Goal: Information Seeking & Learning: Learn about a topic

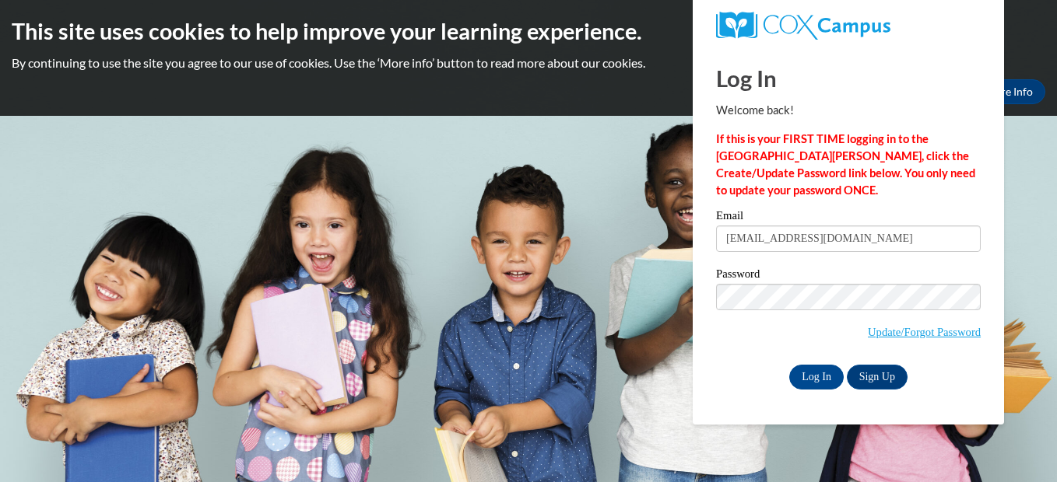
type input "vborstelman@students.northweststate.edu"
click at [806, 375] on input "Log In" at bounding box center [816, 377] width 54 height 25
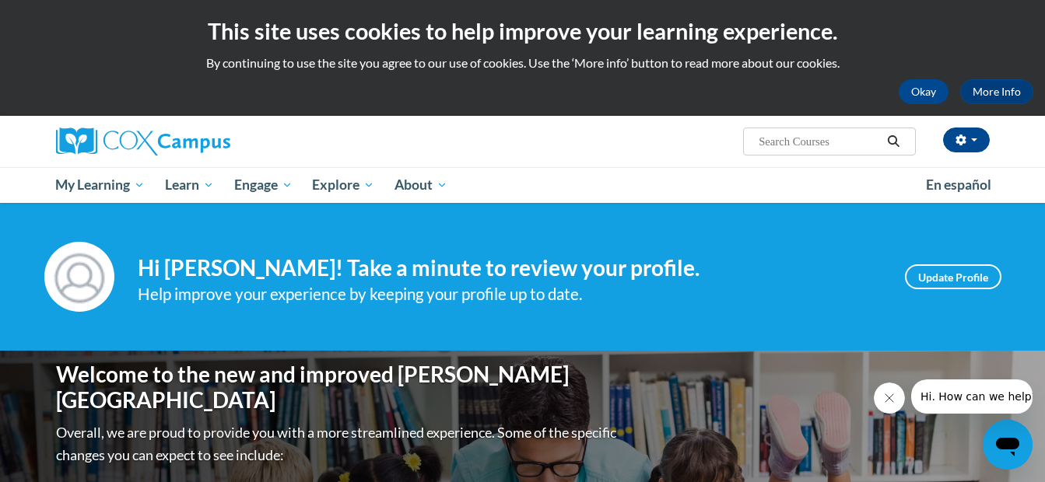
click at [776, 145] on input "Search..." at bounding box center [819, 141] width 124 height 19
type input "meaningful conversations"
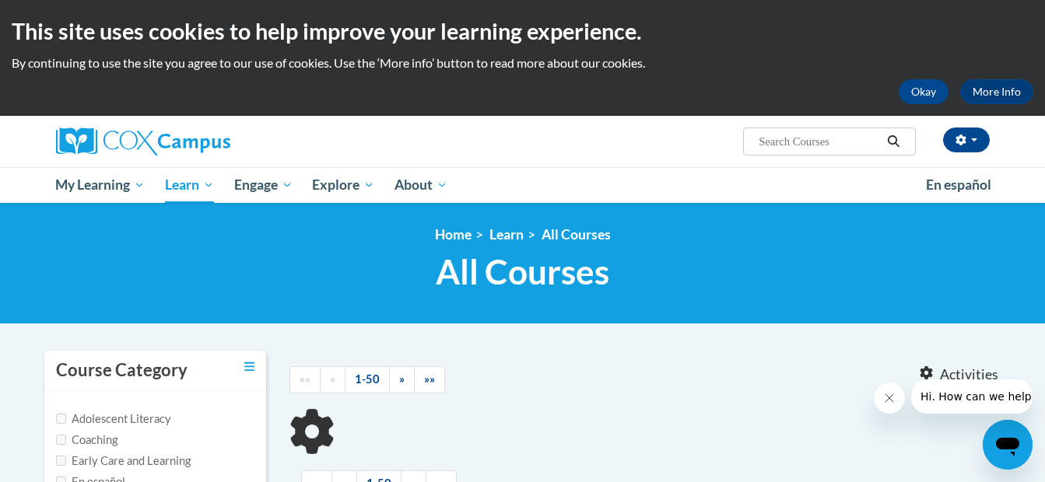
type input "meaningful conversations"
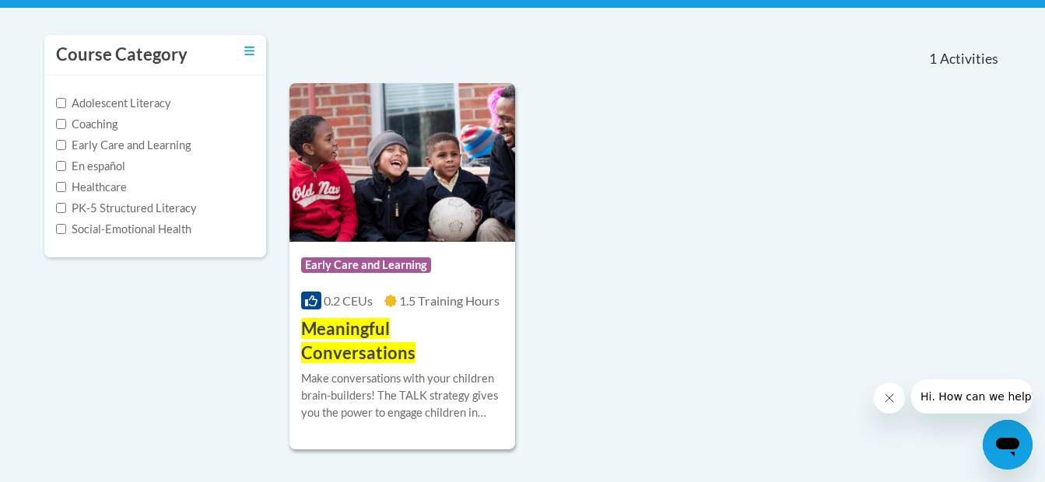
scroll to position [318, 0]
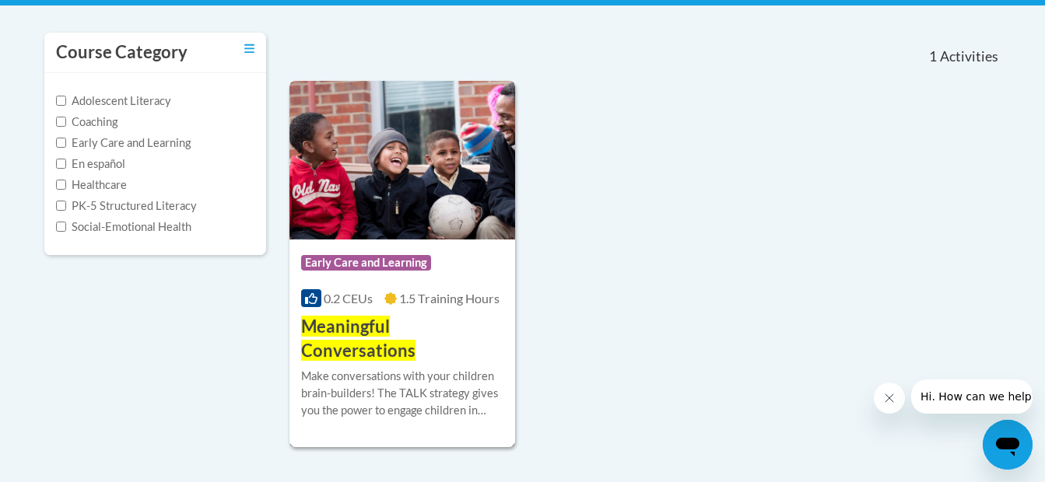
click at [415, 368] on div "Make conversations with your children brain-builders! The TALK strategy gives y…" at bounding box center [402, 393] width 203 height 51
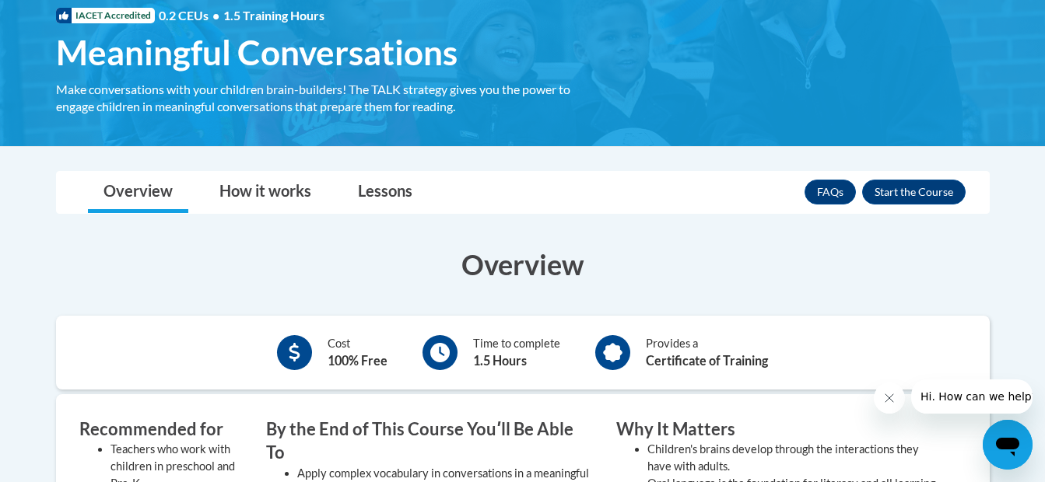
scroll to position [247, 0]
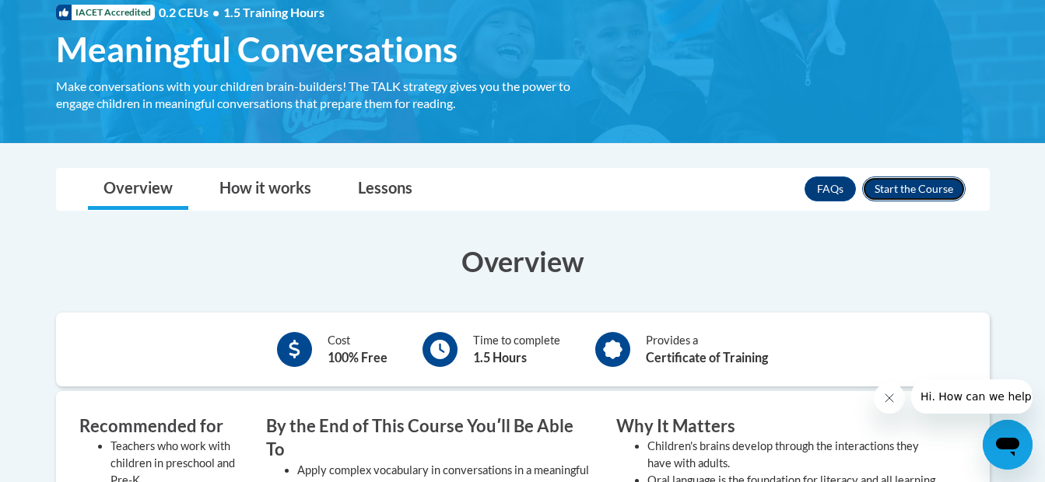
click at [891, 198] on button "Enroll" at bounding box center [913, 189] width 103 height 25
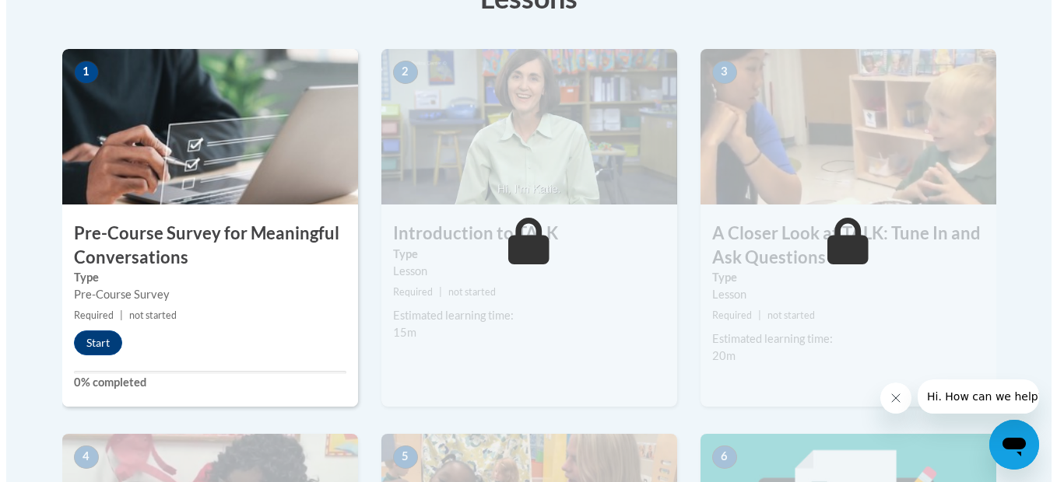
scroll to position [479, 0]
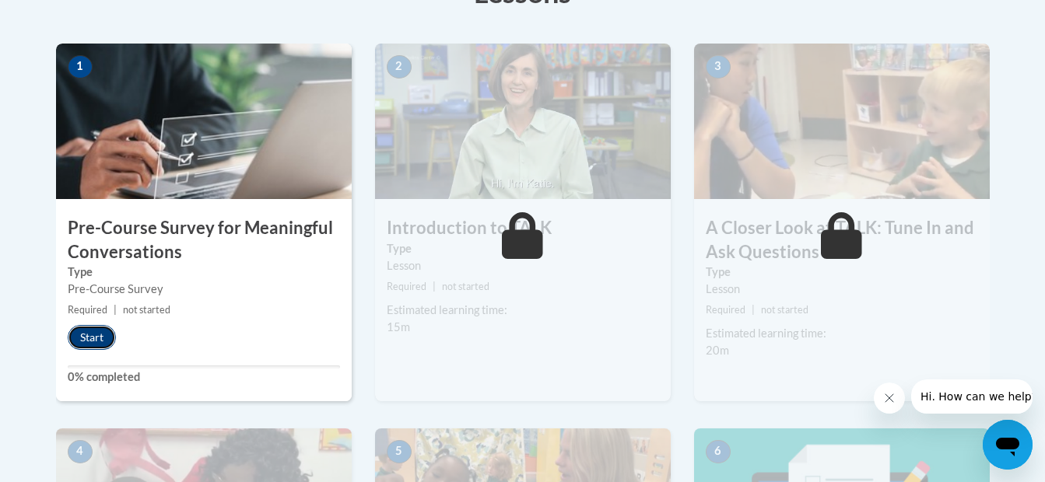
click at [96, 343] on button "Start" at bounding box center [92, 337] width 48 height 25
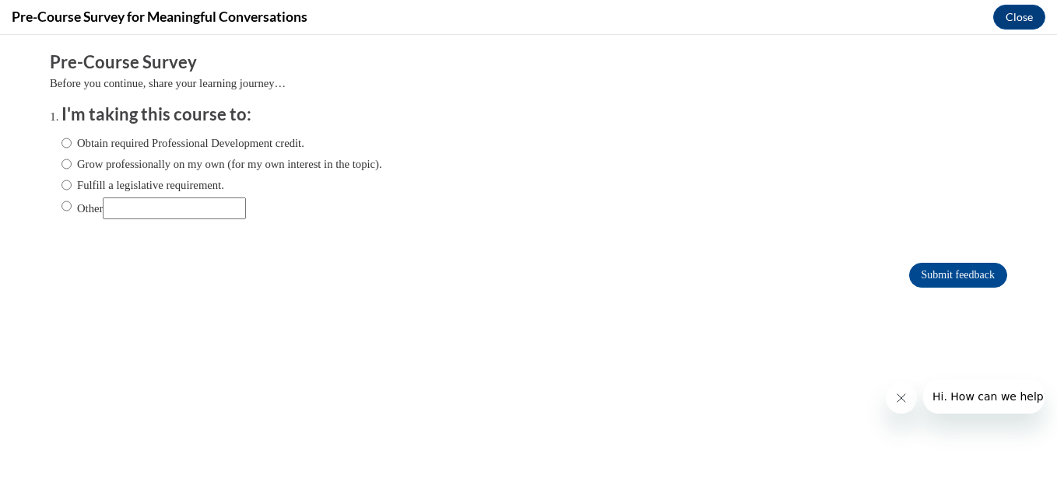
scroll to position [0, 0]
click at [73, 144] on label "Obtain required Professional Development credit." at bounding box center [182, 143] width 243 height 17
click at [72, 144] on input "Obtain required Professional Development credit." at bounding box center [66, 143] width 10 height 17
radio input "true"
click at [923, 272] on input "Submit feedback" at bounding box center [958, 275] width 98 height 25
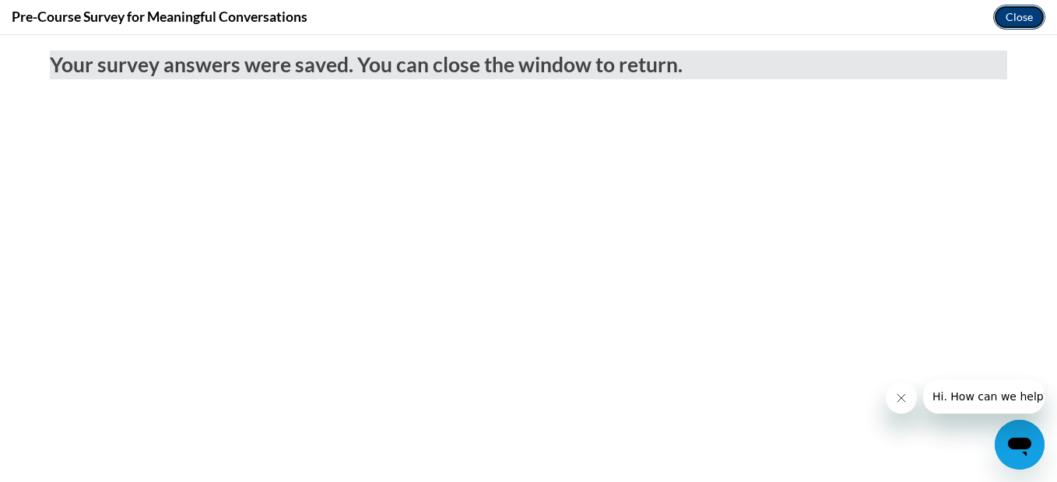
click at [1025, 9] on button "Close" at bounding box center [1019, 17] width 52 height 25
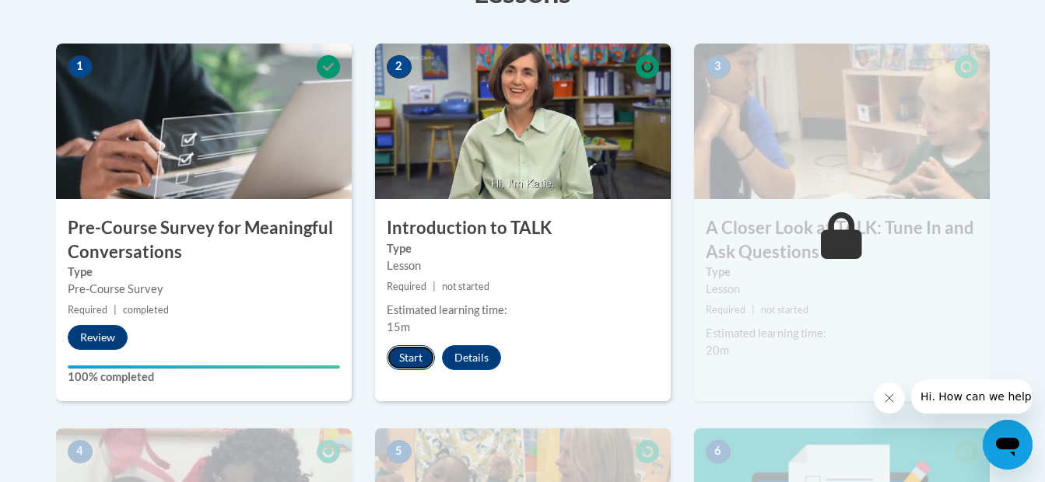
click at [424, 360] on button "Start" at bounding box center [411, 357] width 48 height 25
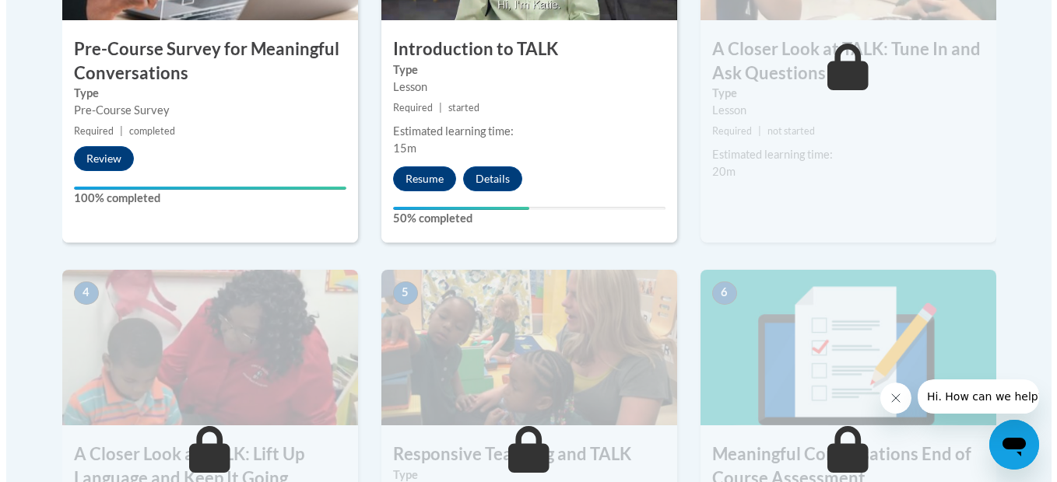
scroll to position [664, 0]
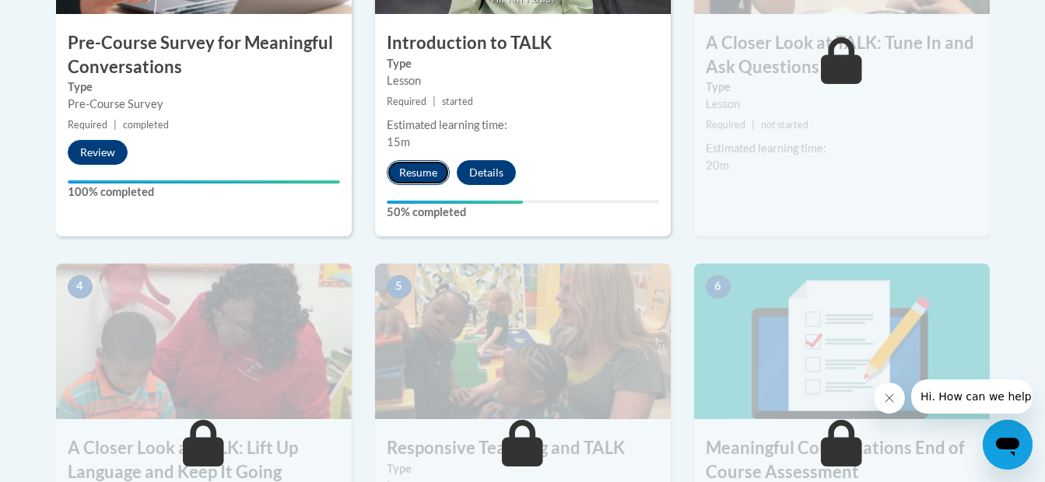
click at [432, 169] on button "Resume" at bounding box center [418, 172] width 63 height 25
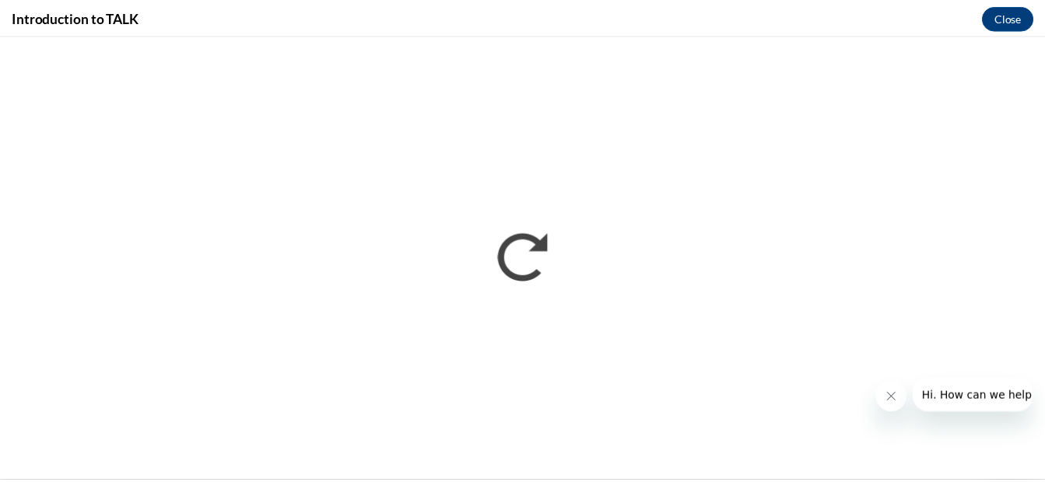
scroll to position [0, 0]
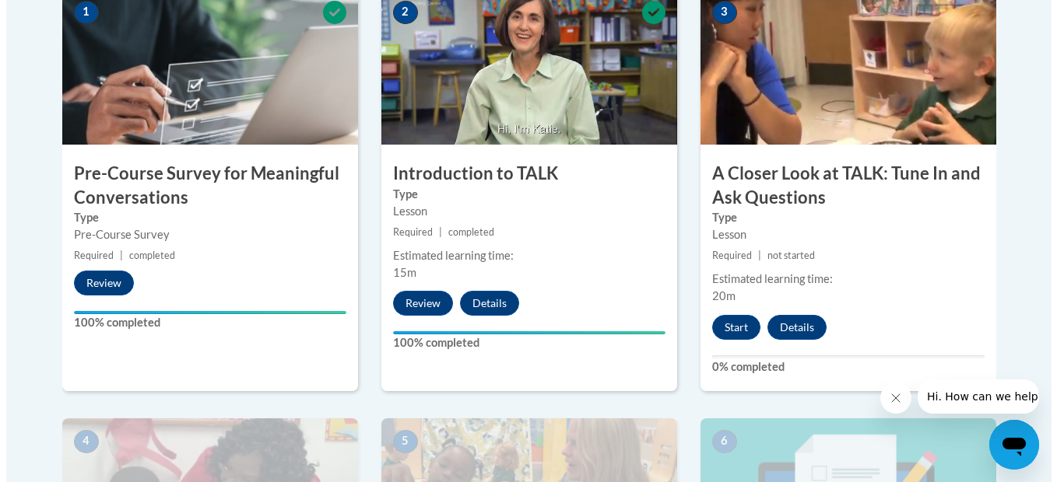
scroll to position [542, 0]
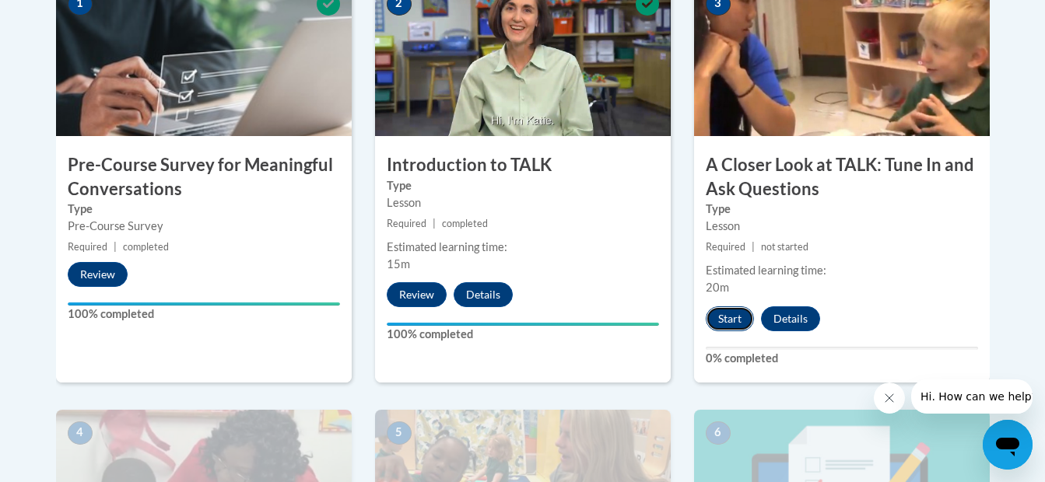
click at [720, 324] on button "Start" at bounding box center [730, 319] width 48 height 25
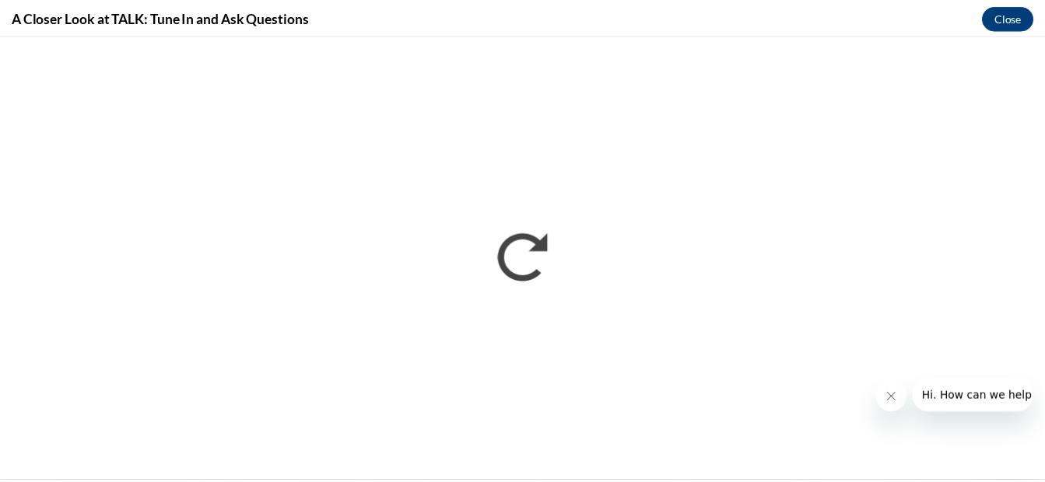
scroll to position [0, 0]
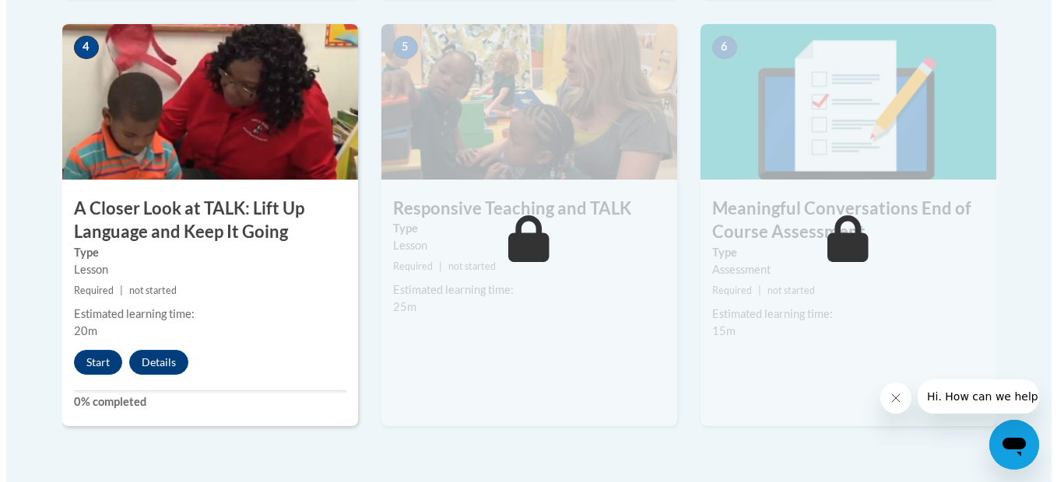
scroll to position [949, 0]
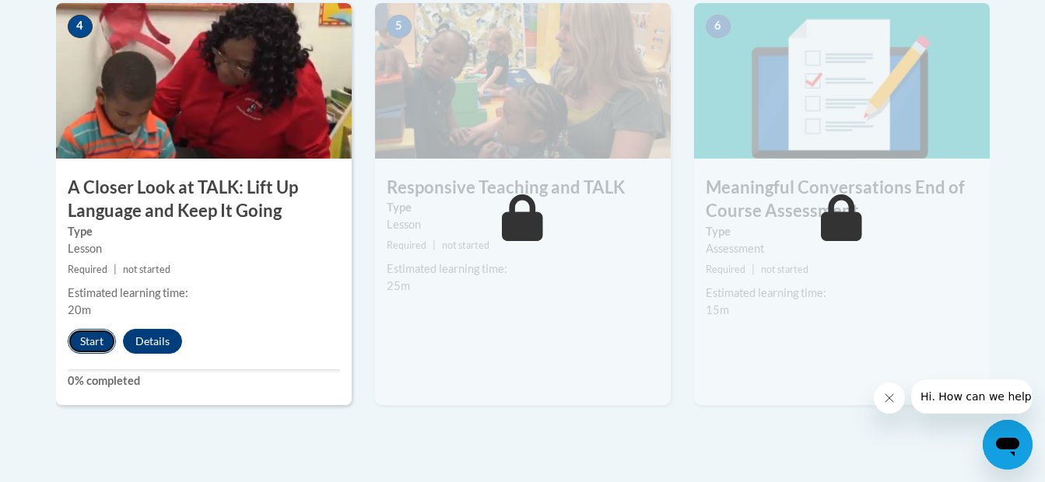
click at [100, 344] on button "Start" at bounding box center [92, 341] width 48 height 25
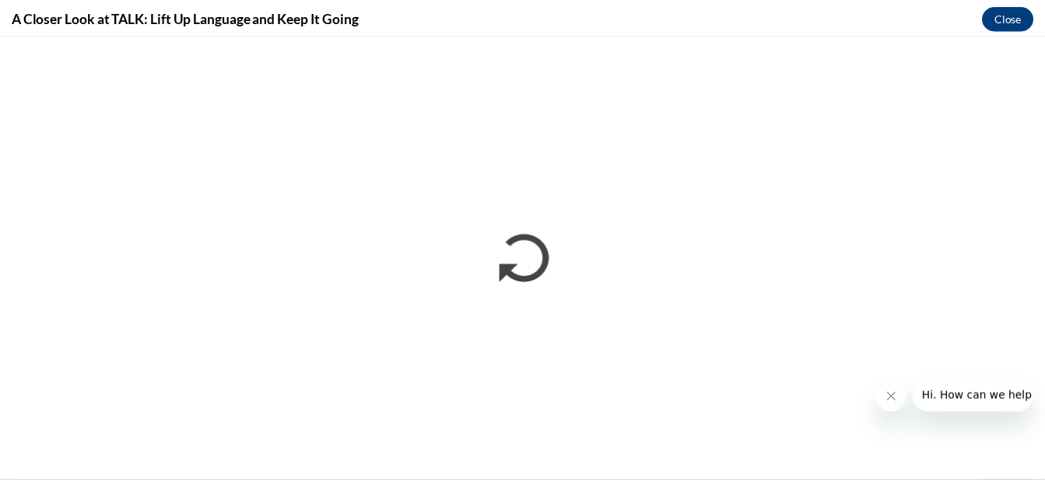
scroll to position [0, 0]
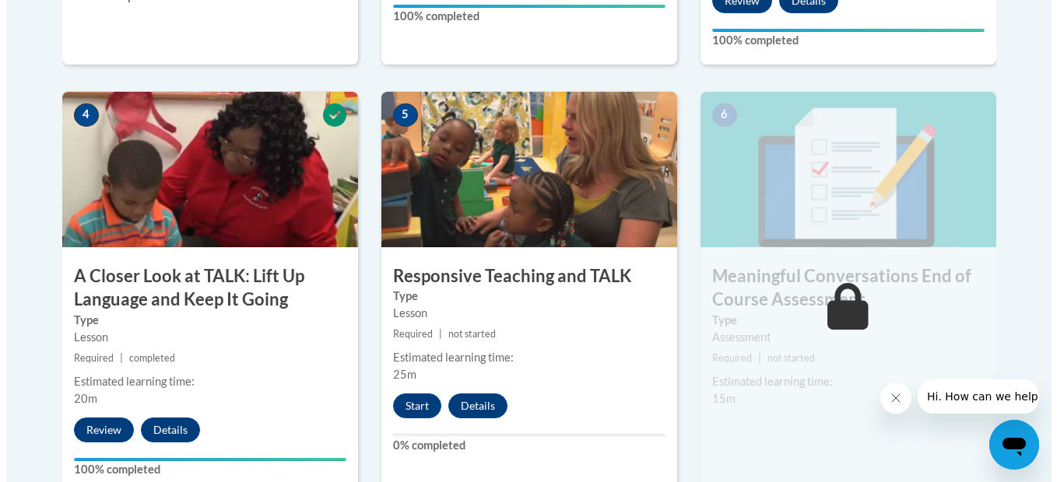
scroll to position [897, 0]
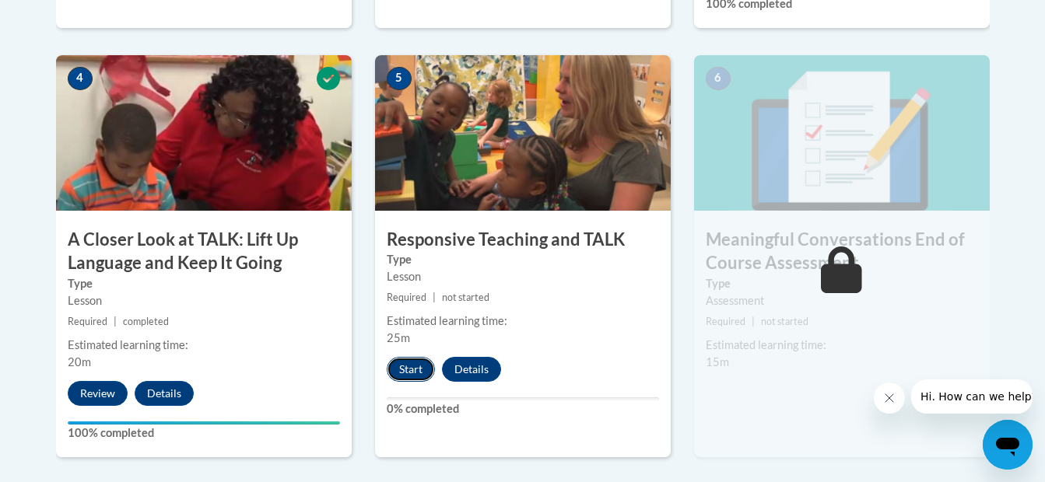
click at [413, 367] on button "Start" at bounding box center [411, 369] width 48 height 25
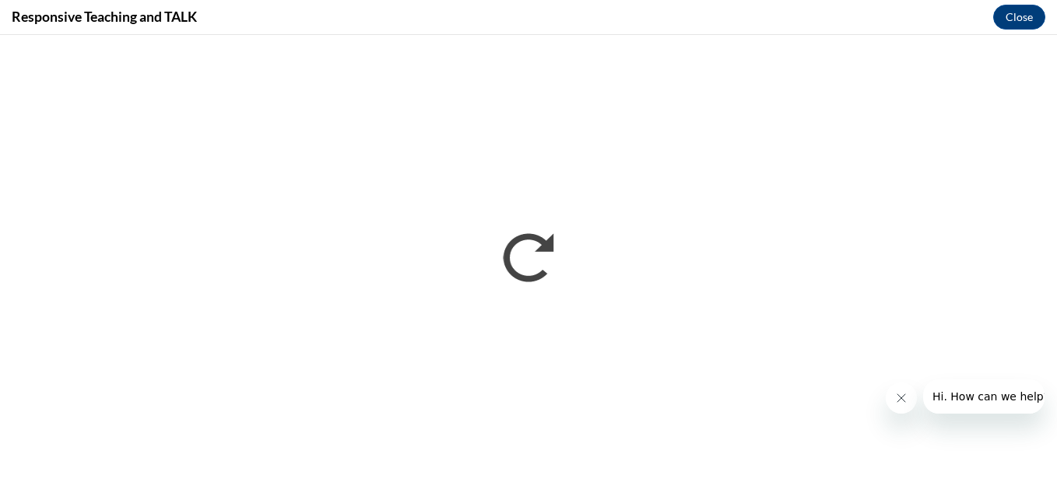
scroll to position [0, 0]
click at [899, 409] on button "Close message from company" at bounding box center [900, 398] width 31 height 31
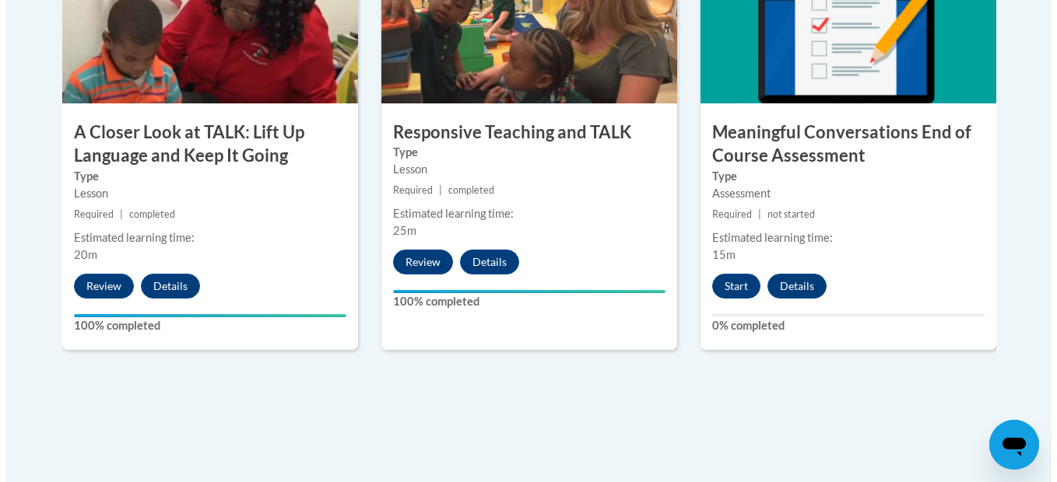
scroll to position [980, 0]
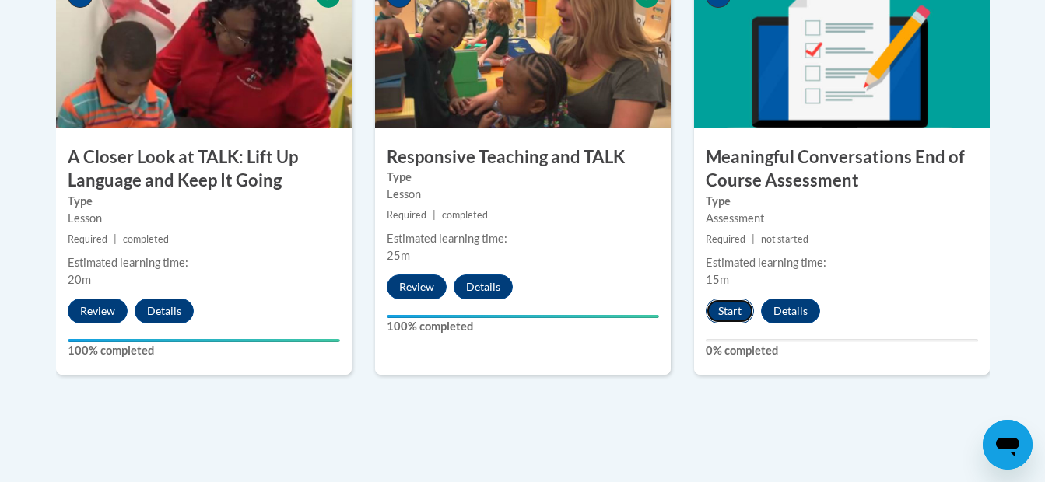
click at [724, 316] on button "Start" at bounding box center [730, 311] width 48 height 25
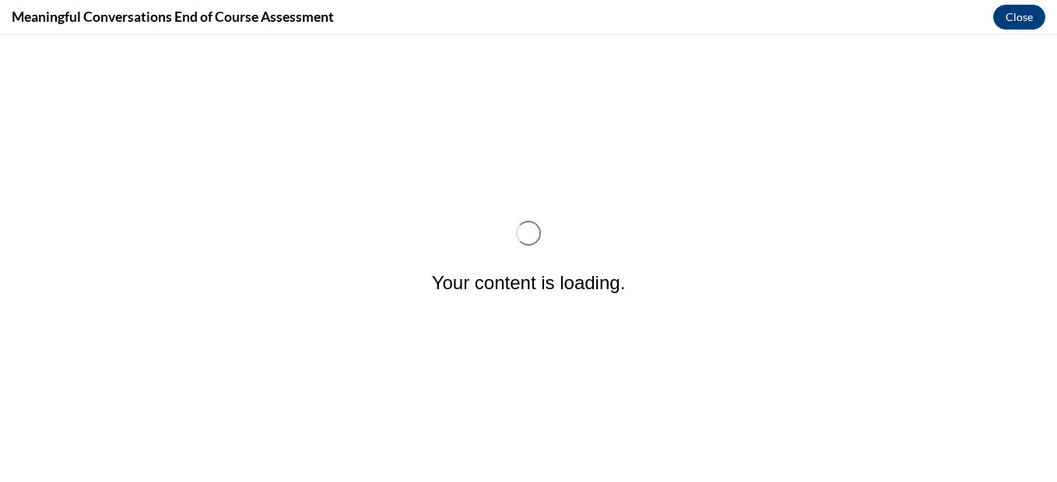
scroll to position [0, 0]
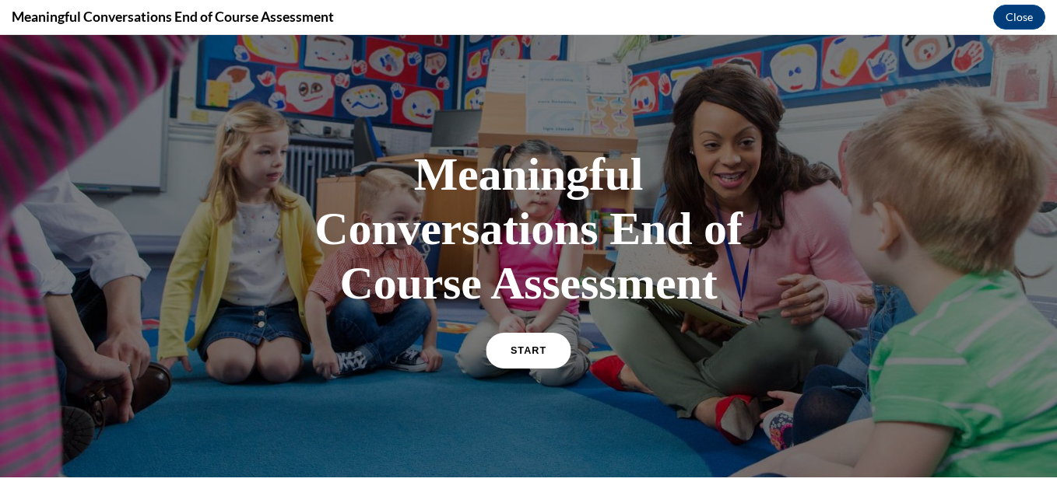
click at [543, 334] on div "START" at bounding box center [528, 357] width 81 height 47
click at [534, 368] on link "START" at bounding box center [527, 351] width 85 height 36
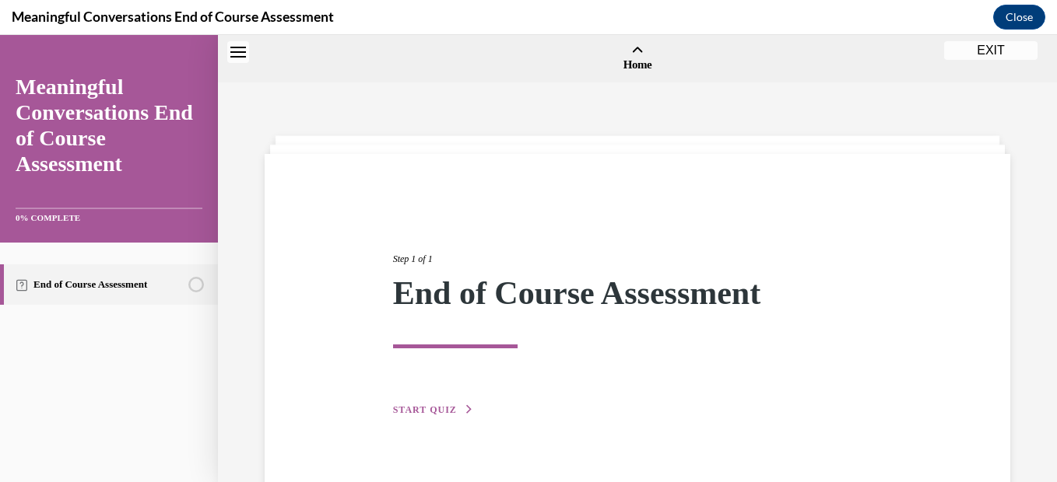
scroll to position [48, 0]
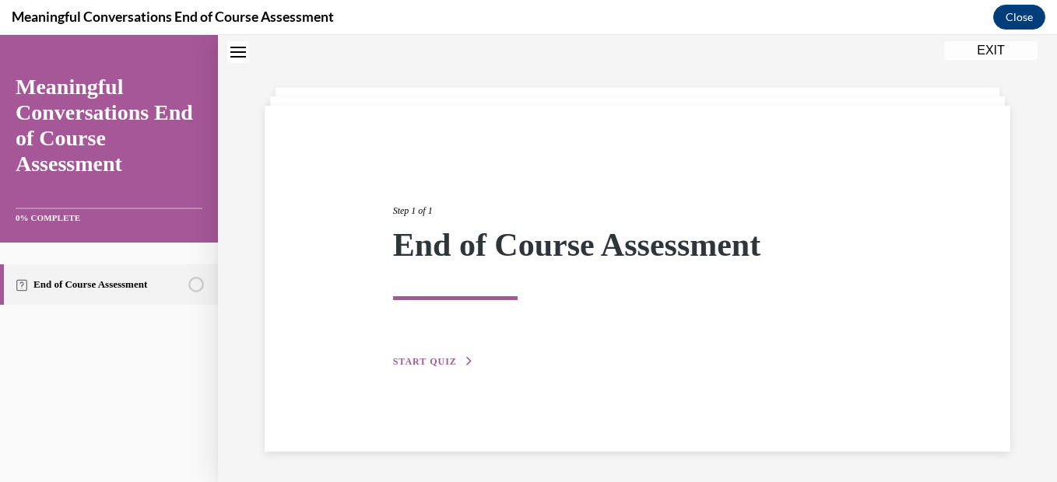
click at [450, 367] on span "START QUIZ" at bounding box center [425, 361] width 64 height 11
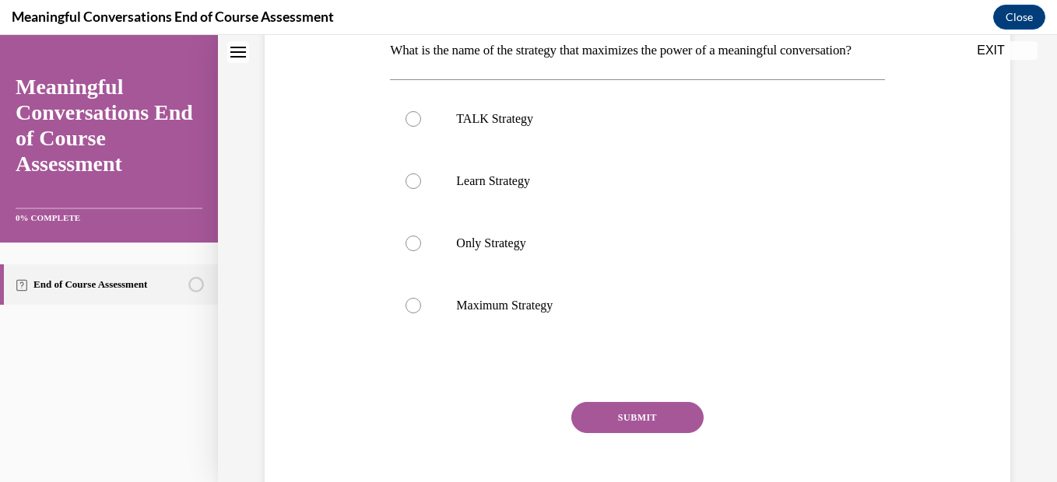
scroll to position [258, 0]
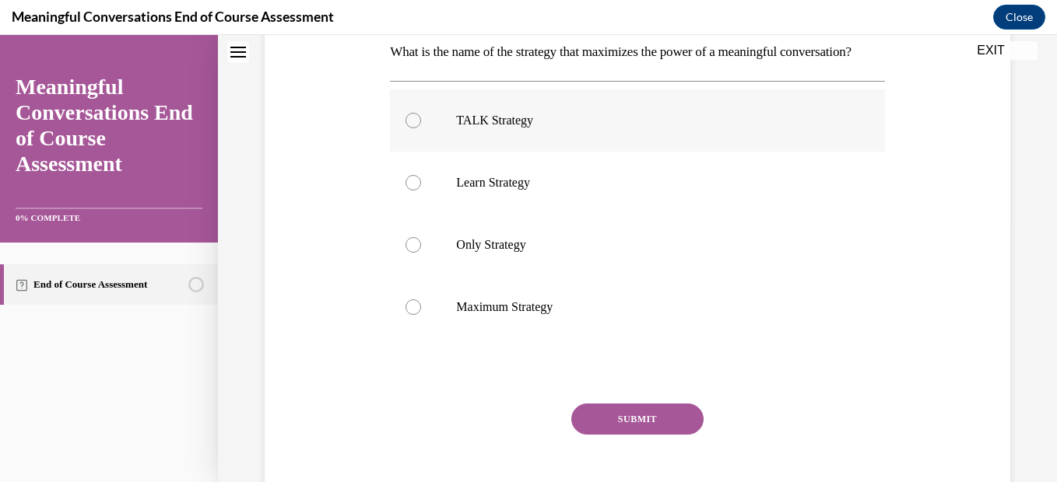
click at [497, 152] on label "TALK Strategy" at bounding box center [637, 120] width 494 height 62
click at [421, 128] on input "TALK Strategy" at bounding box center [413, 121] width 16 height 16
radio input "true"
click at [632, 435] on button "SUBMIT" at bounding box center [637, 419] width 132 height 31
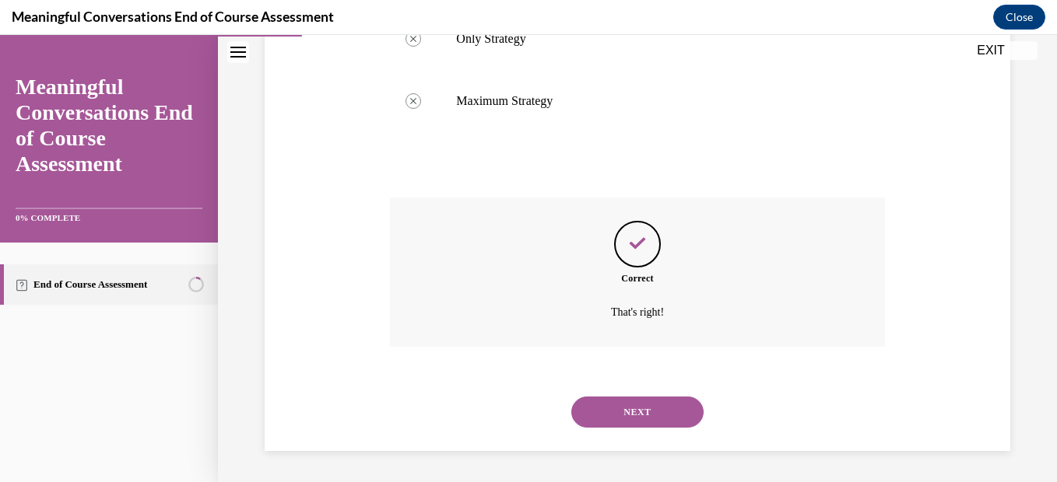
scroll to position [495, 0]
drag, startPoint x: 656, startPoint y: 394, endPoint x: 658, endPoint y: 408, distance: 15.0
click at [658, 408] on div "NEXT" at bounding box center [637, 412] width 494 height 62
click at [658, 408] on button "NEXT" at bounding box center [637, 412] width 132 height 31
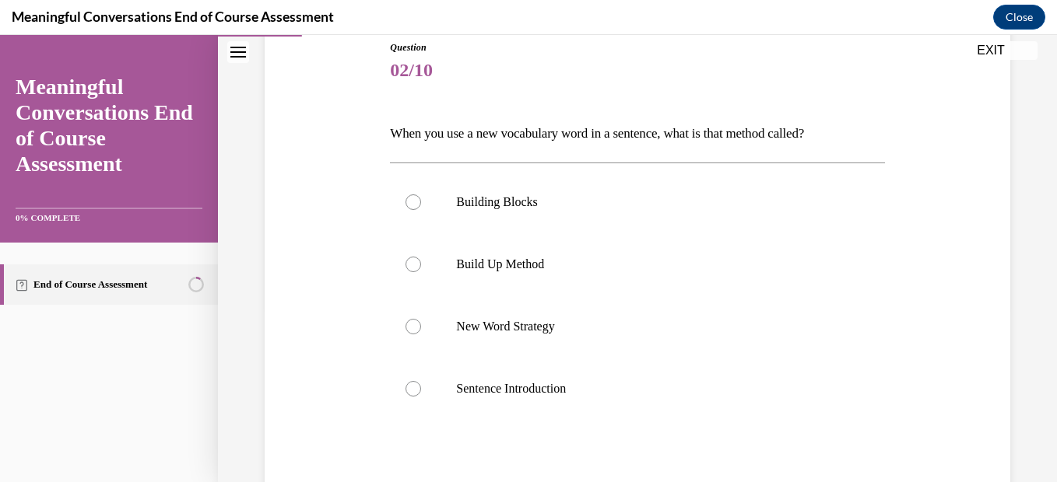
scroll to position [179, 0]
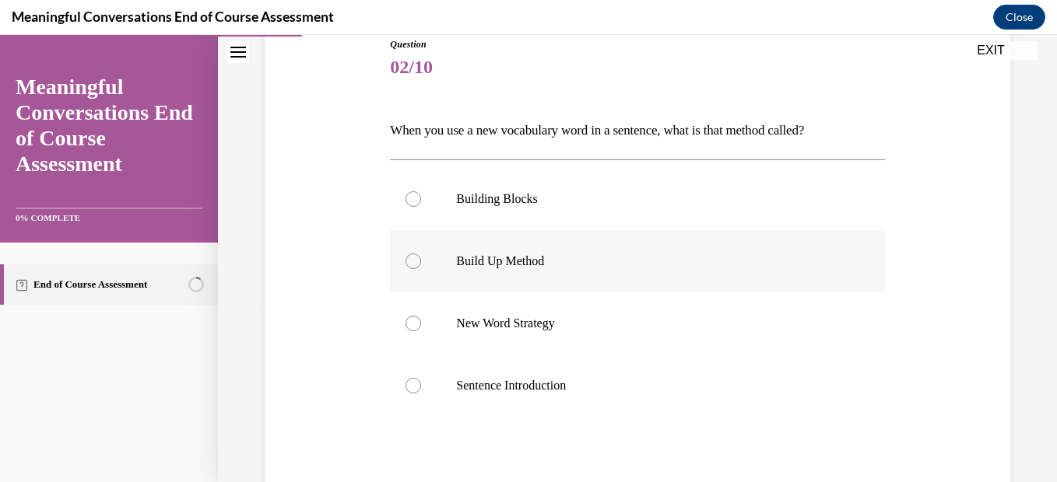
click at [517, 259] on p "Build Up Method" at bounding box center [650, 262] width 389 height 16
click at [421, 259] on input "Build Up Method" at bounding box center [413, 262] width 16 height 16
radio input "true"
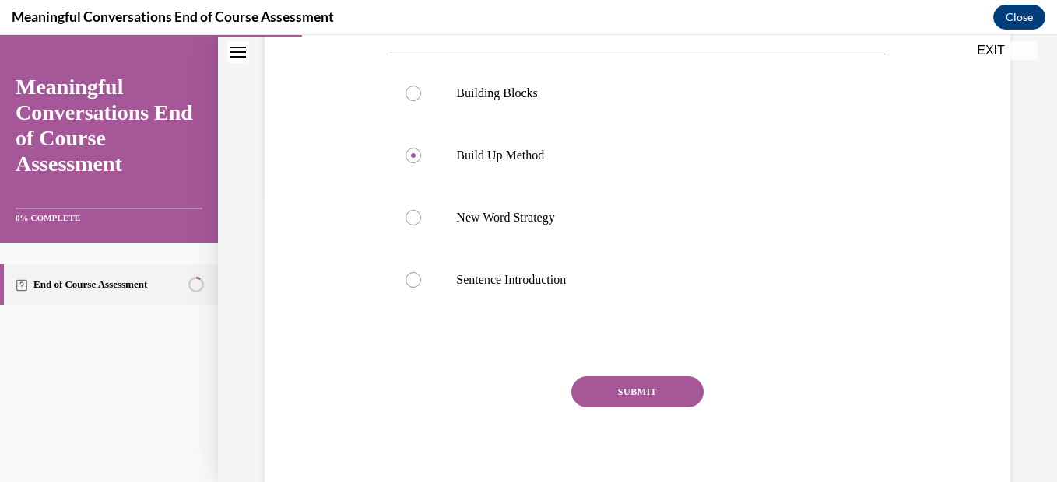
scroll to position [296, 0]
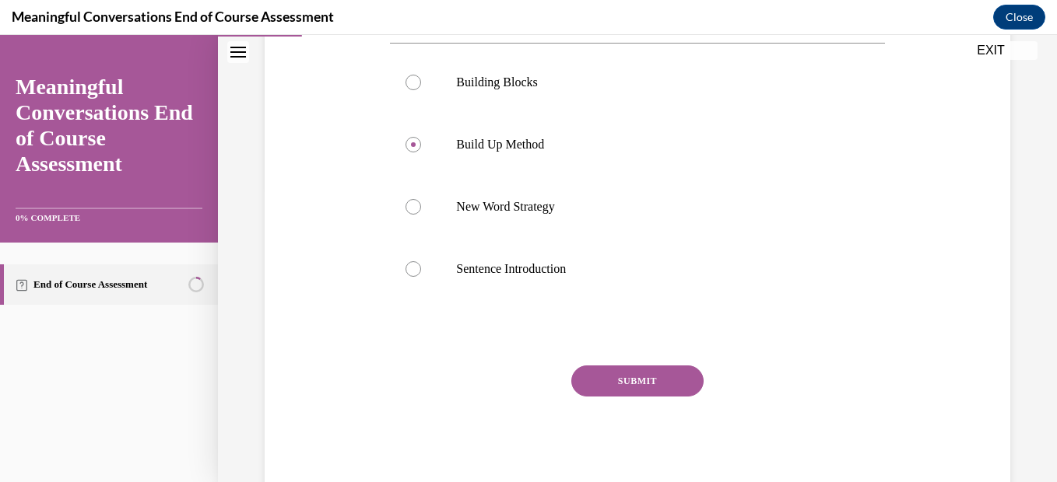
click at [658, 376] on button "SUBMIT" at bounding box center [637, 381] width 132 height 31
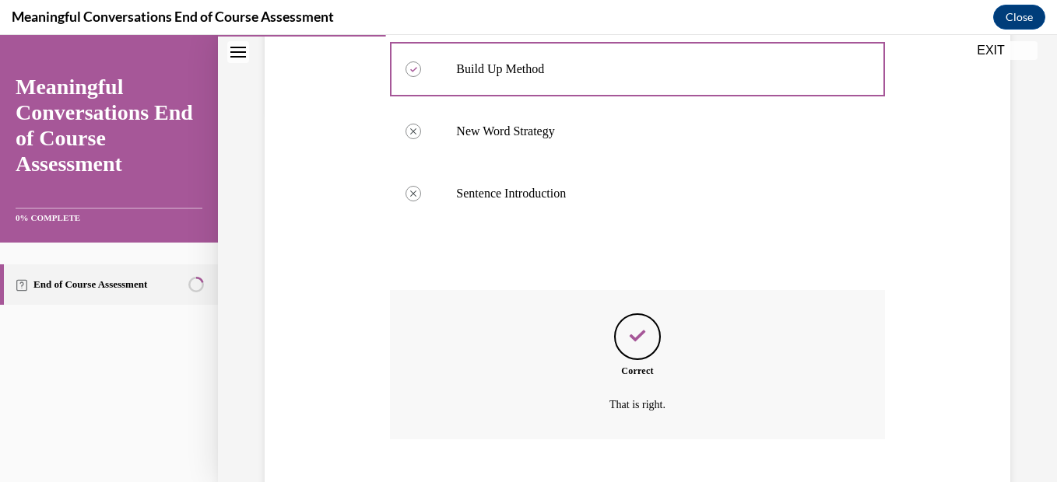
scroll to position [468, 0]
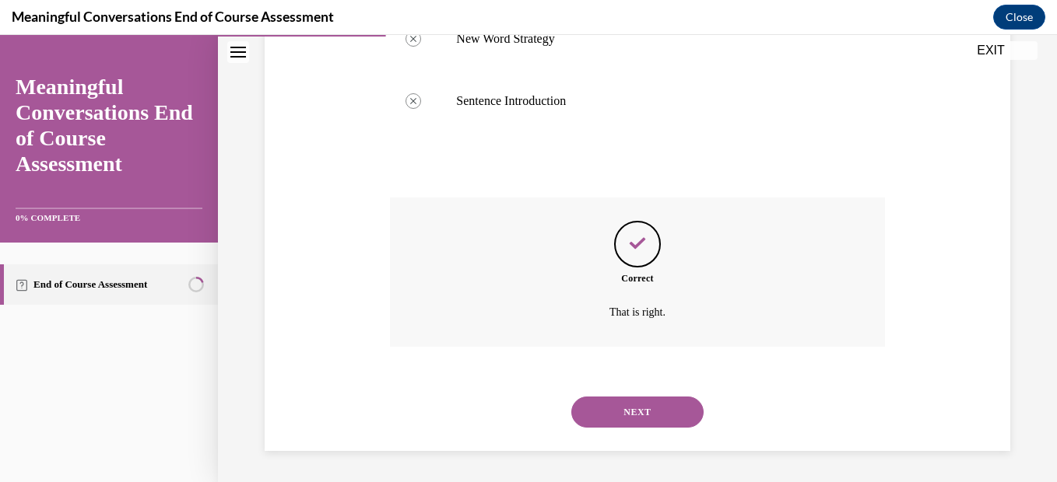
click at [658, 406] on button "NEXT" at bounding box center [637, 412] width 132 height 31
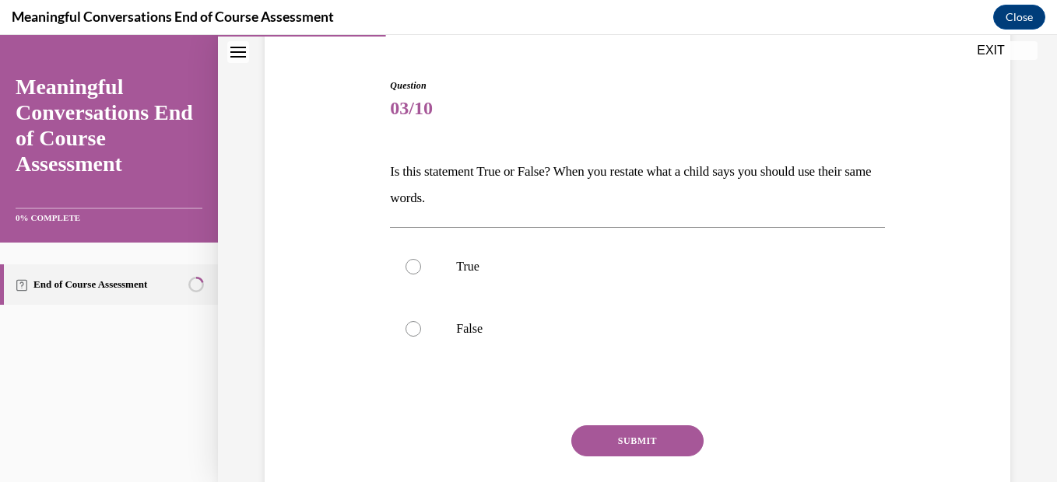
scroll to position [143, 0]
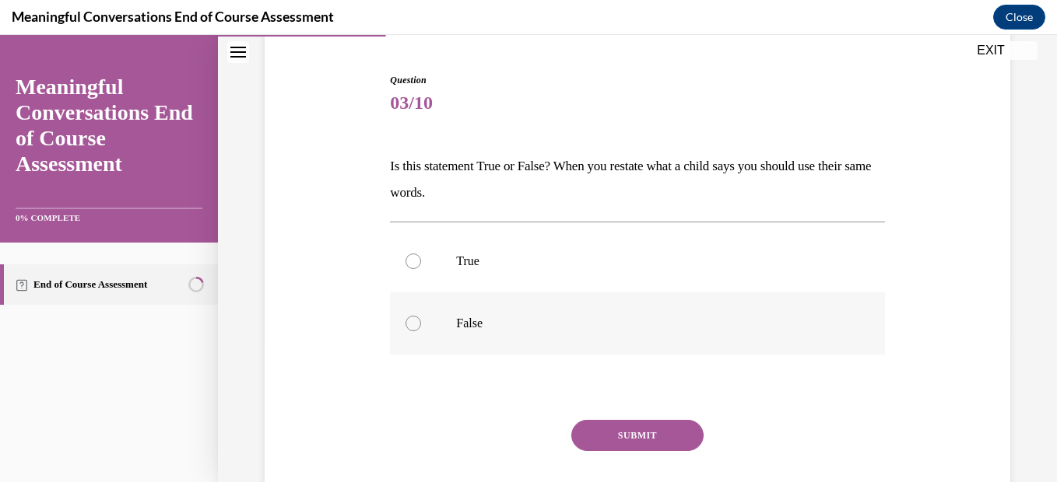
click at [461, 319] on p "False" at bounding box center [650, 324] width 389 height 16
click at [421, 319] on input "False" at bounding box center [413, 324] width 16 height 16
radio input "true"
click at [458, 275] on label "True" at bounding box center [637, 261] width 494 height 62
click at [421, 269] on input "True" at bounding box center [413, 262] width 16 height 16
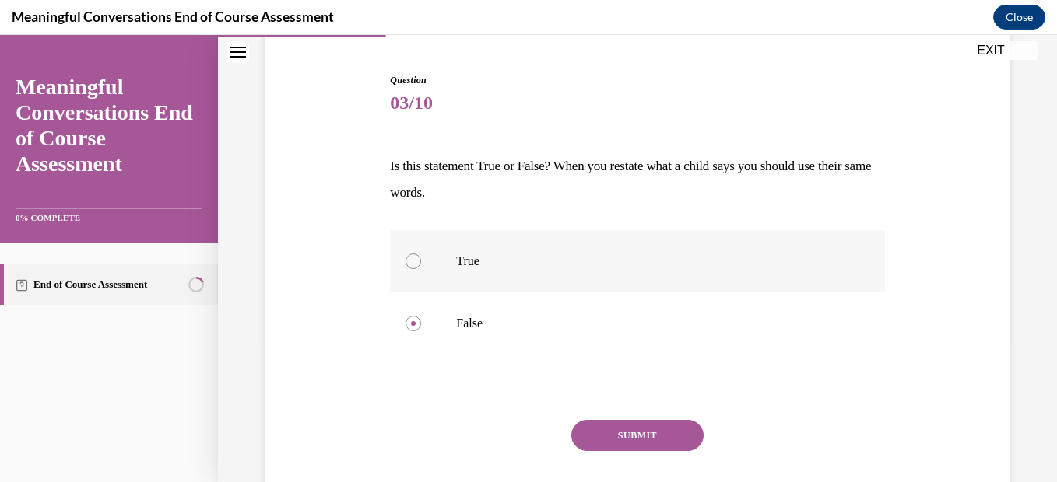
radio input "true"
click at [636, 426] on button "SUBMIT" at bounding box center [637, 435] width 132 height 31
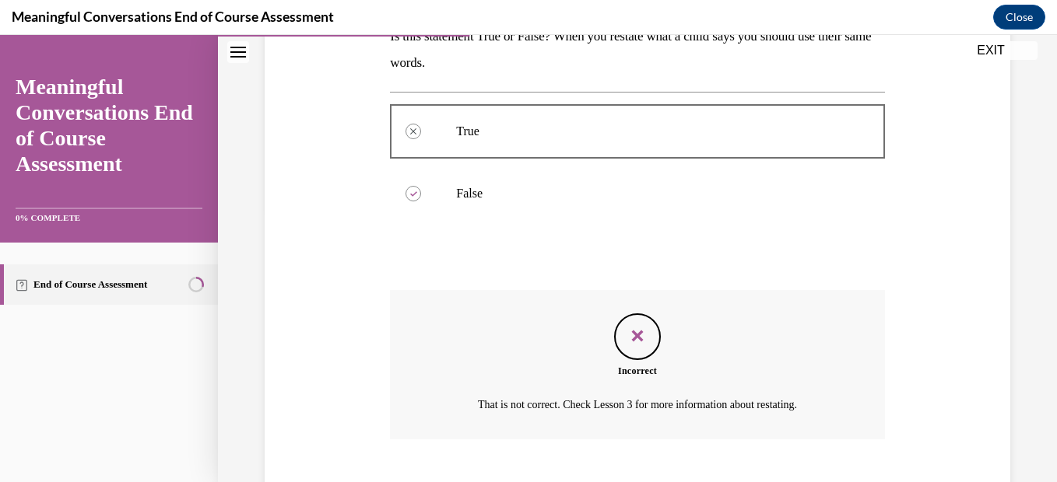
scroll to position [370, 0]
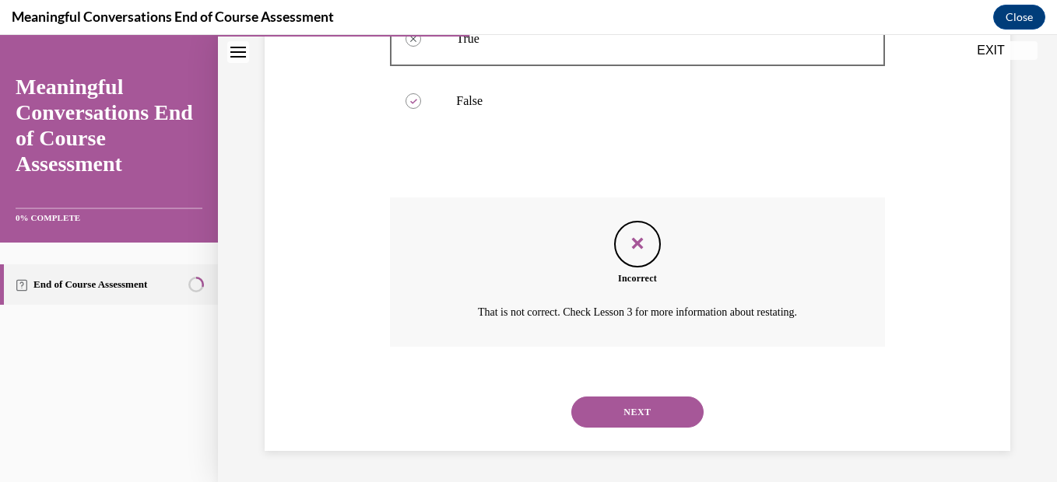
click at [689, 411] on button "NEXT" at bounding box center [637, 412] width 132 height 31
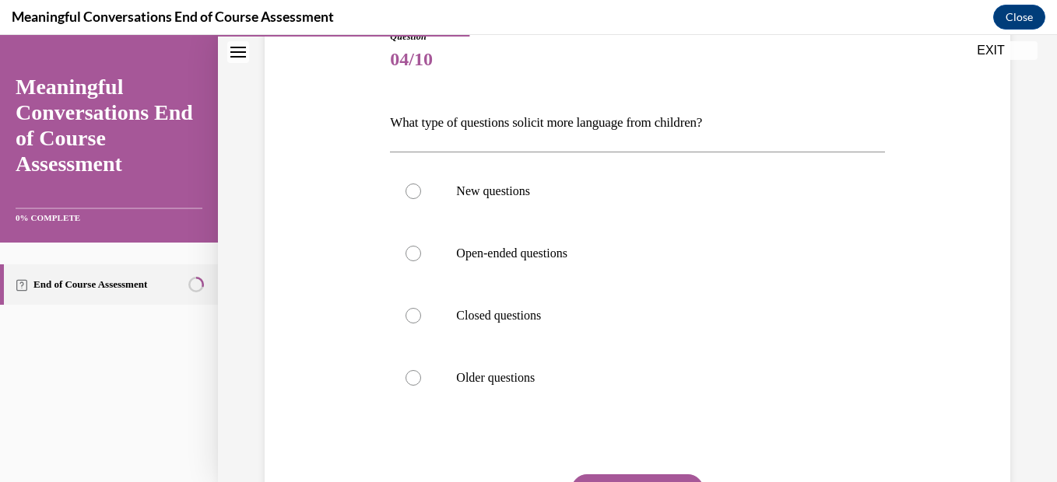
scroll to position [194, 0]
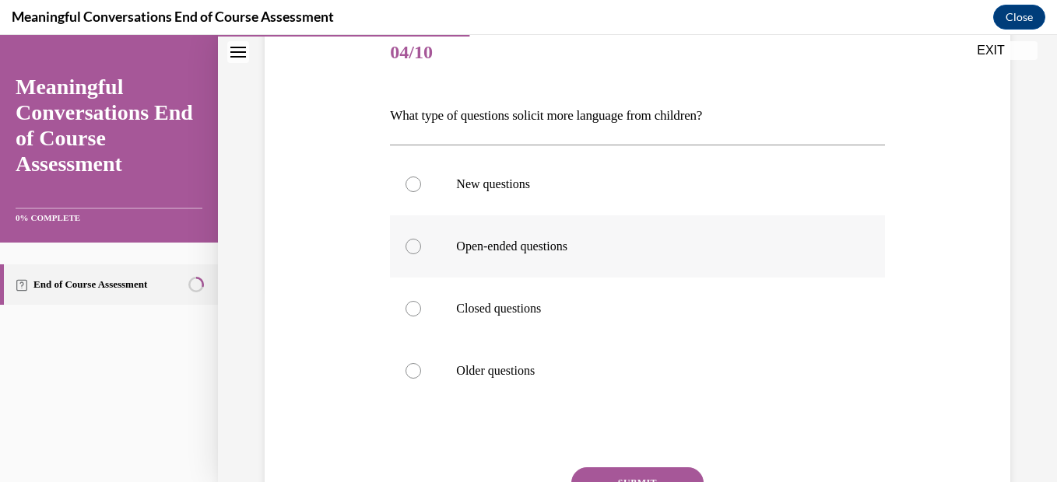
click at [474, 252] on p "Open-ended questions" at bounding box center [650, 247] width 389 height 16
click at [421, 252] on input "Open-ended questions" at bounding box center [413, 247] width 16 height 16
radio input "true"
click at [622, 478] on button "SUBMIT" at bounding box center [637, 483] width 132 height 31
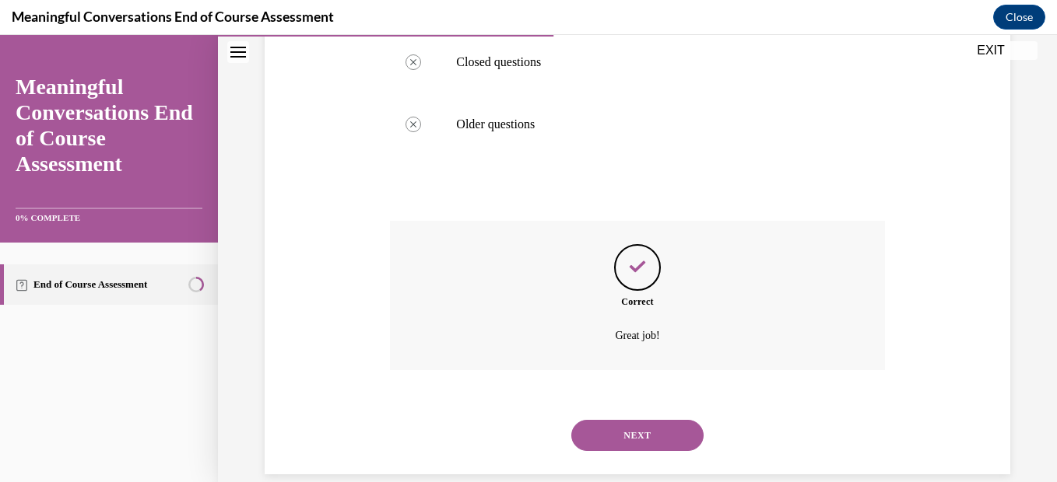
scroll to position [468, 0]
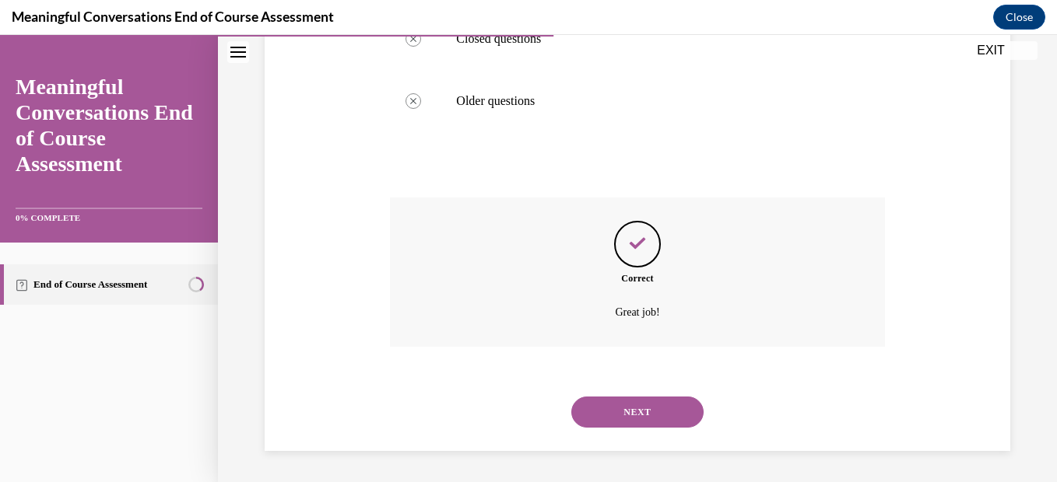
click at [655, 405] on button "NEXT" at bounding box center [637, 412] width 132 height 31
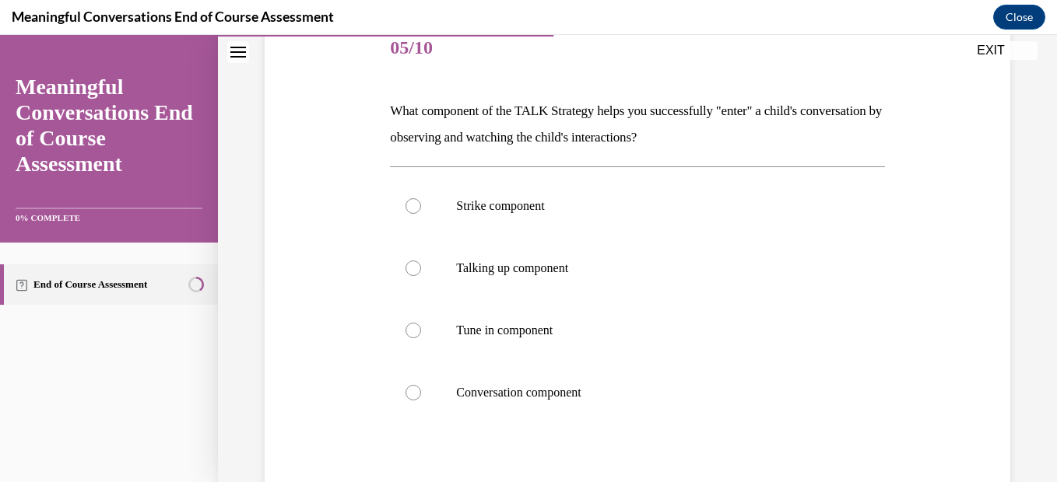
scroll to position [208, 0]
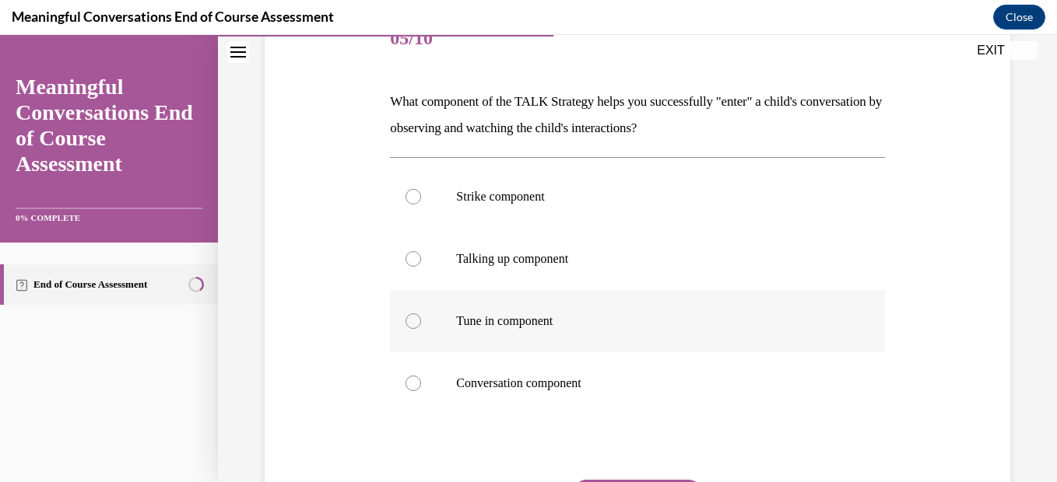
click at [538, 332] on label "Tune in component" at bounding box center [637, 321] width 494 height 62
click at [421, 329] on input "Tune in component" at bounding box center [413, 322] width 16 height 16
radio input "true"
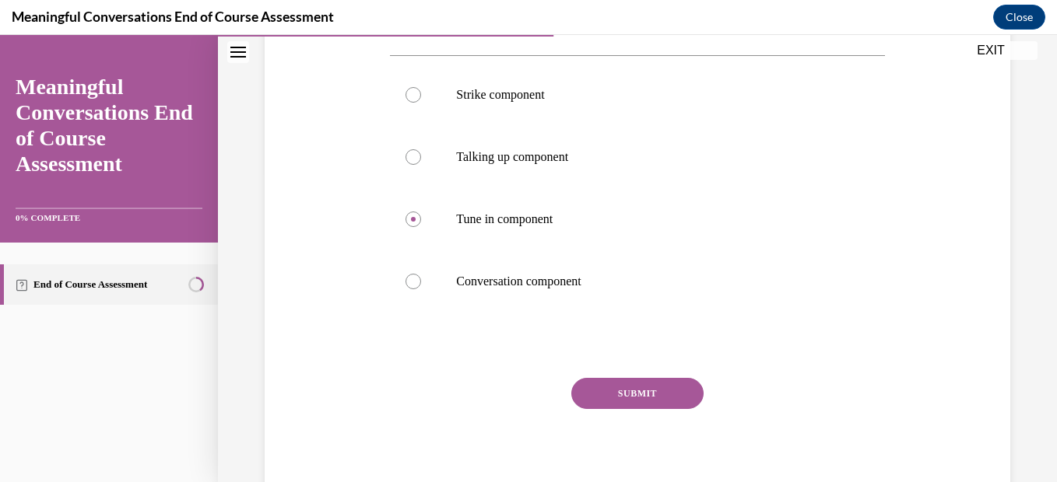
scroll to position [349, 0]
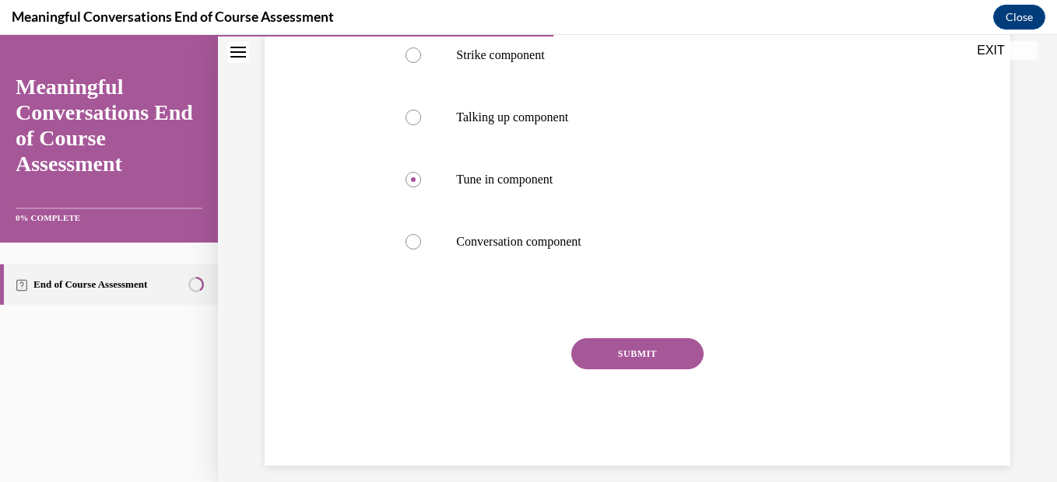
click at [626, 349] on button "SUBMIT" at bounding box center [637, 353] width 132 height 31
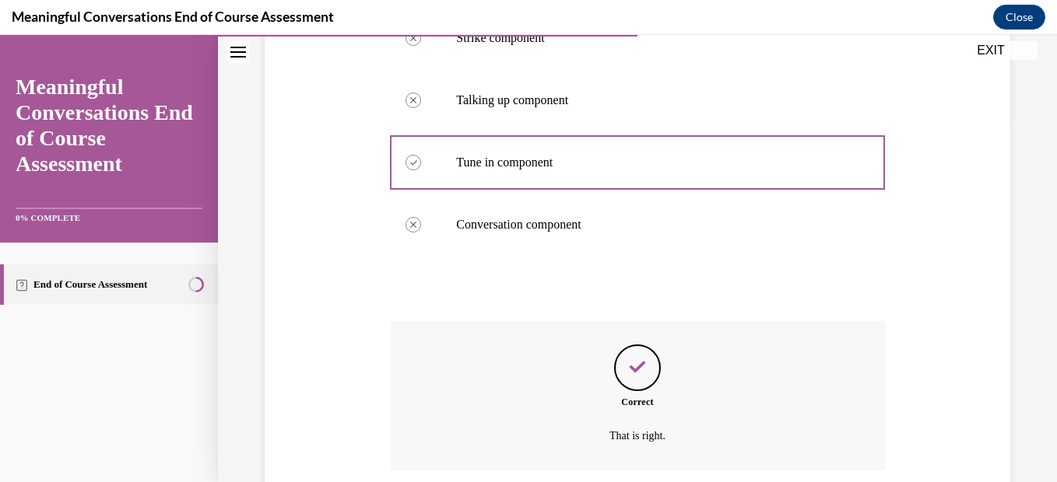
scroll to position [495, 0]
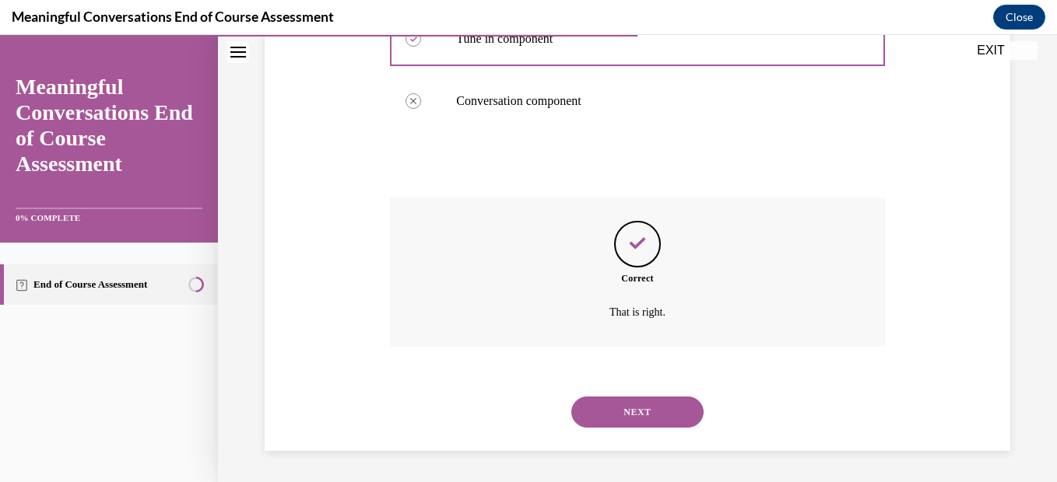
click at [628, 403] on button "NEXT" at bounding box center [637, 412] width 132 height 31
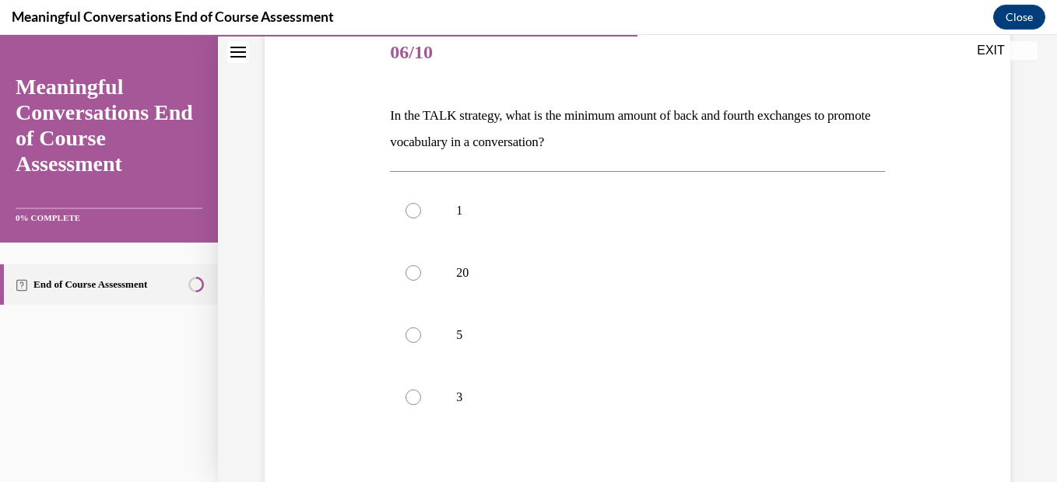
scroll to position [192, 0]
click at [408, 405] on div at bounding box center [413, 399] width 16 height 16
click at [408, 405] on input "3" at bounding box center [413, 399] width 16 height 16
radio input "true"
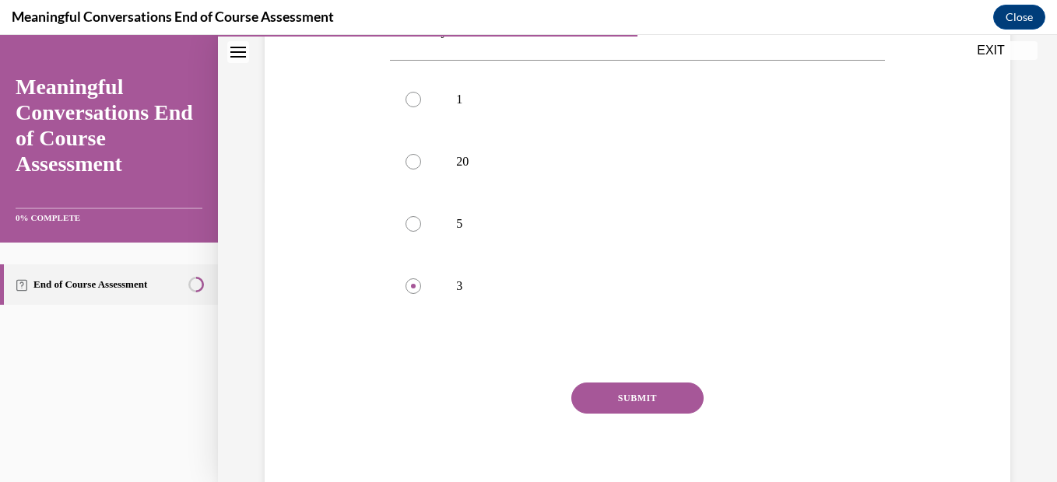
scroll to position [307, 0]
click at [641, 400] on button "SUBMIT" at bounding box center [637, 396] width 132 height 31
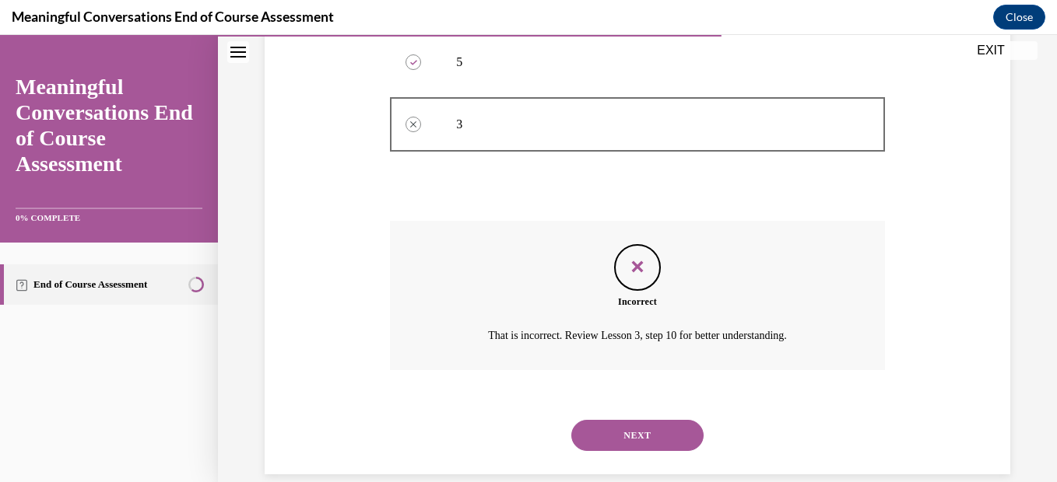
scroll to position [495, 0]
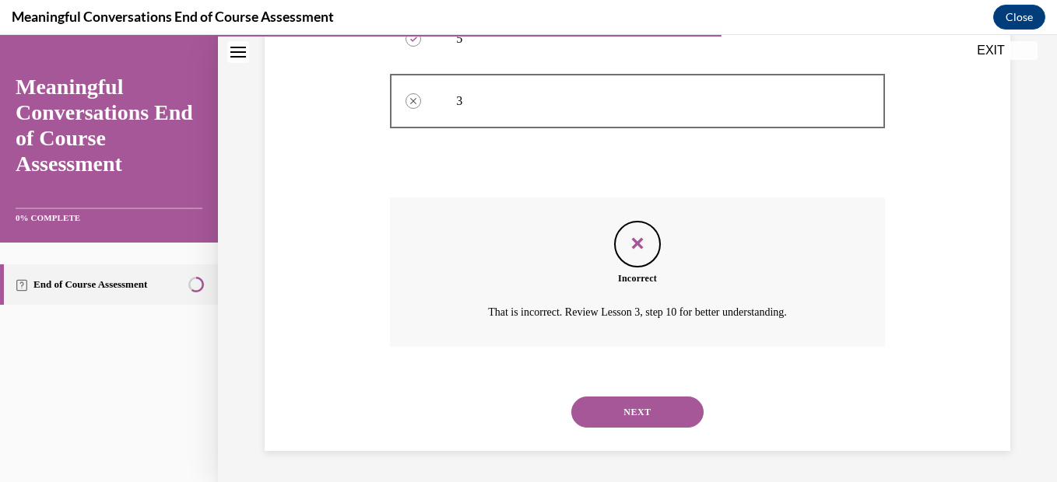
click at [654, 420] on button "NEXT" at bounding box center [637, 412] width 132 height 31
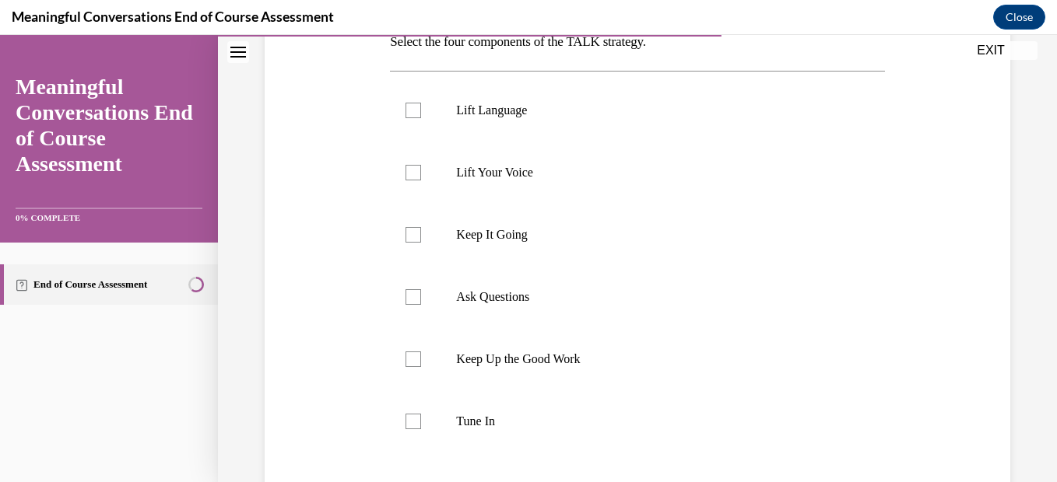
scroll to position [266, 0]
click at [411, 425] on div at bounding box center [413, 423] width 16 height 16
click at [411, 425] on input "Tune In" at bounding box center [413, 423] width 16 height 16
checkbox input "true"
click at [411, 242] on div at bounding box center [413, 237] width 16 height 16
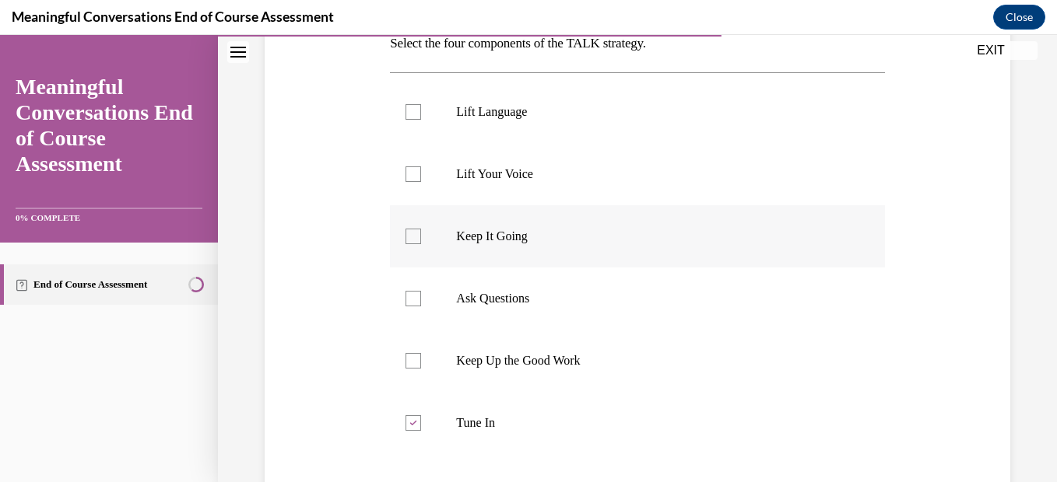
click at [411, 242] on input "Keep It Going" at bounding box center [413, 237] width 16 height 16
checkbox input "true"
click at [412, 182] on div at bounding box center [413, 175] width 16 height 16
click at [412, 182] on input "Lift Your Voice" at bounding box center [413, 175] width 16 height 16
click at [412, 177] on icon at bounding box center [413, 174] width 7 height 5
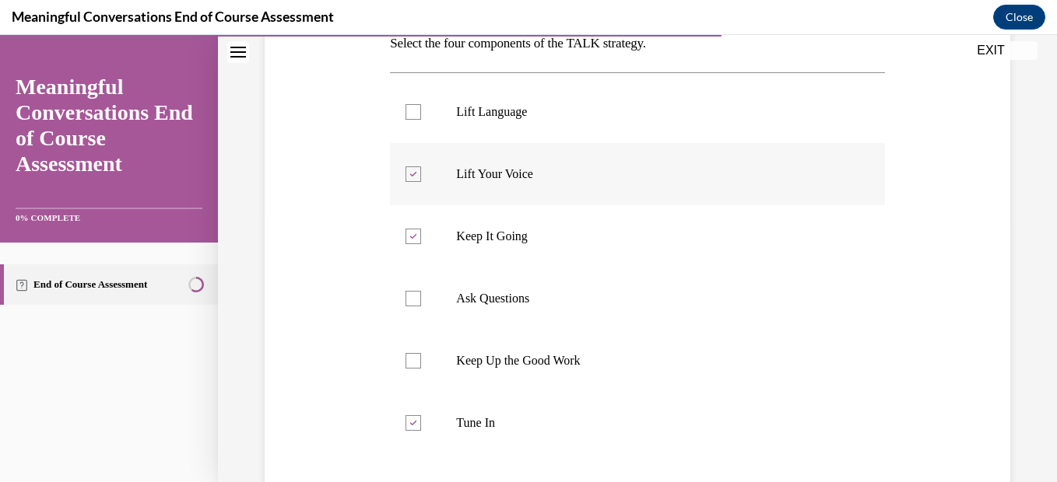
click at [412, 179] on input "Lift Your Voice" at bounding box center [413, 175] width 16 height 16
checkbox input "false"
click at [408, 112] on div at bounding box center [413, 112] width 16 height 16
click at [408, 112] on input "Lift Language" at bounding box center [413, 112] width 16 height 16
checkbox input "true"
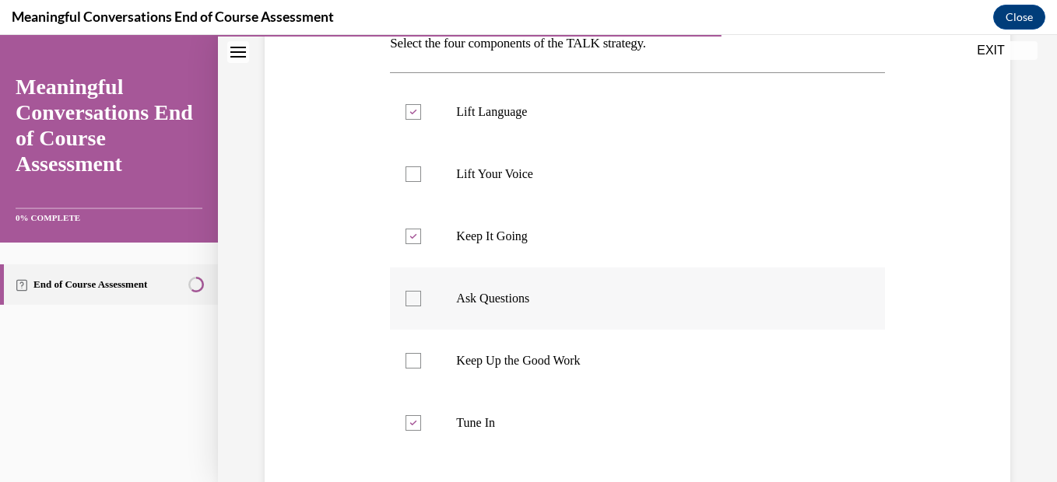
click at [417, 305] on div at bounding box center [413, 299] width 16 height 16
click at [417, 305] on input "Ask Questions" at bounding box center [413, 299] width 16 height 16
checkbox input "true"
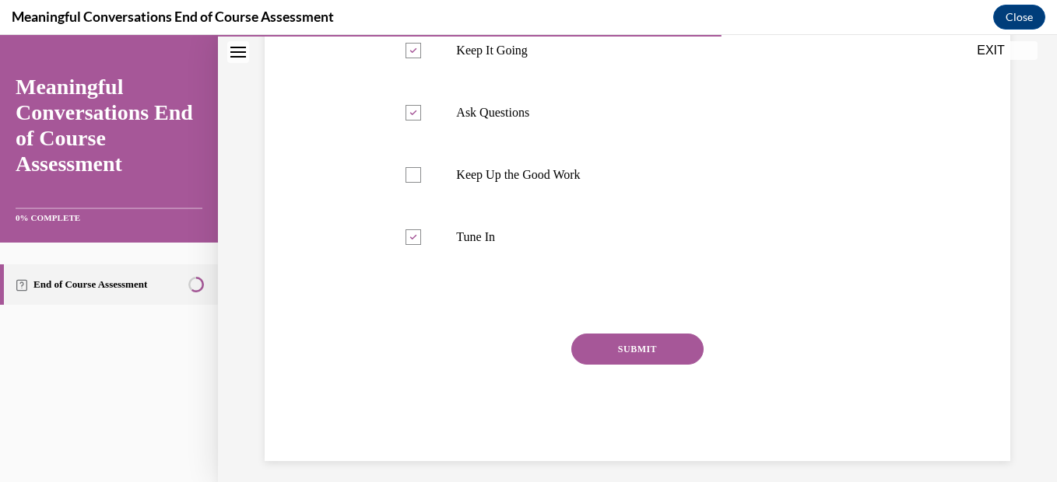
click at [660, 349] on button "SUBMIT" at bounding box center [637, 349] width 132 height 31
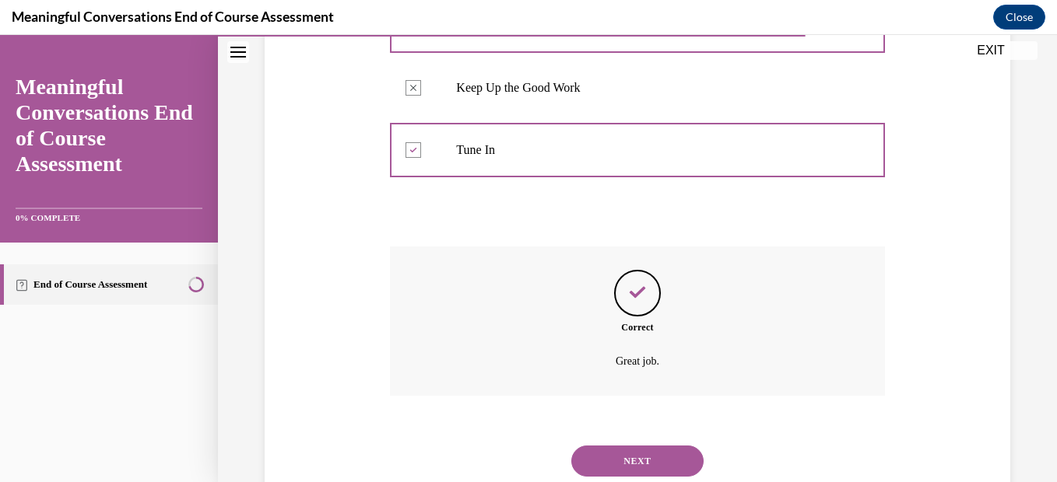
scroll to position [593, 0]
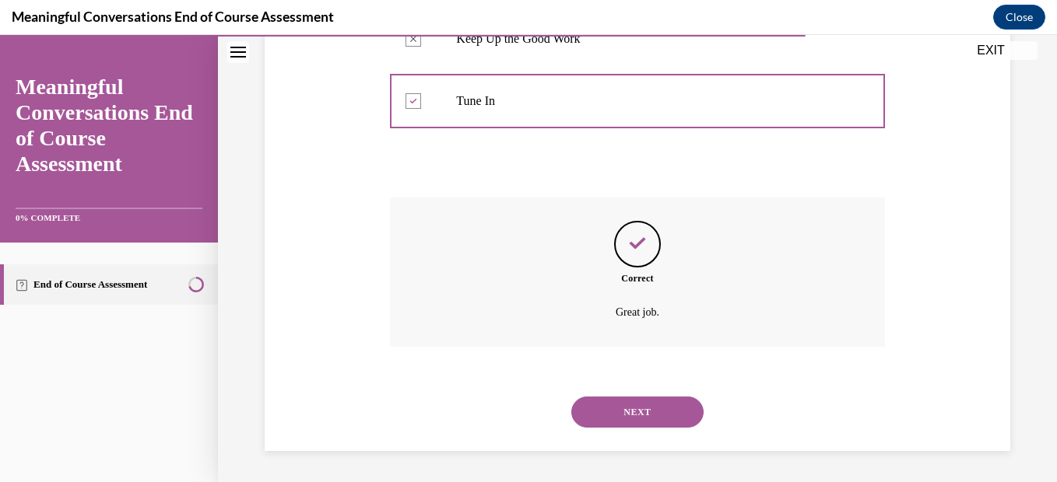
click at [643, 410] on button "NEXT" at bounding box center [637, 412] width 132 height 31
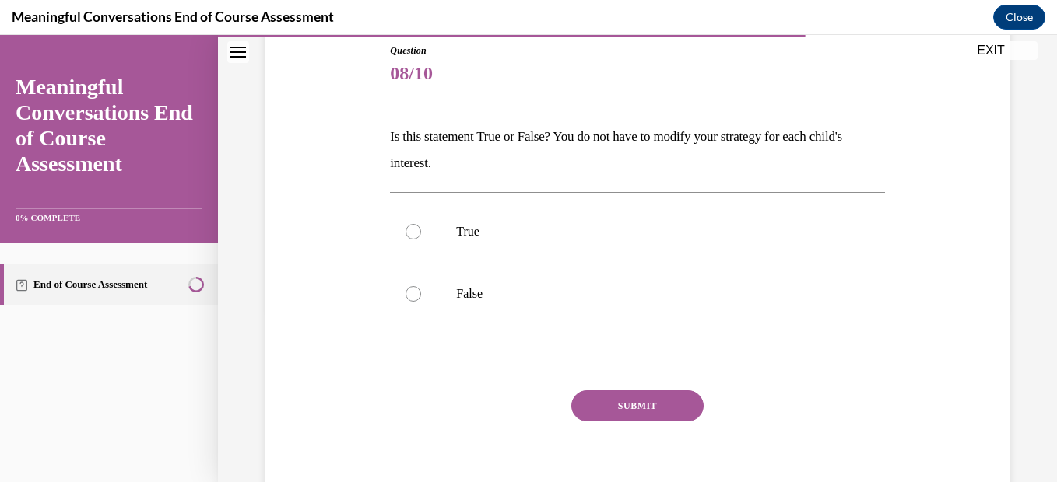
scroll to position [177, 0]
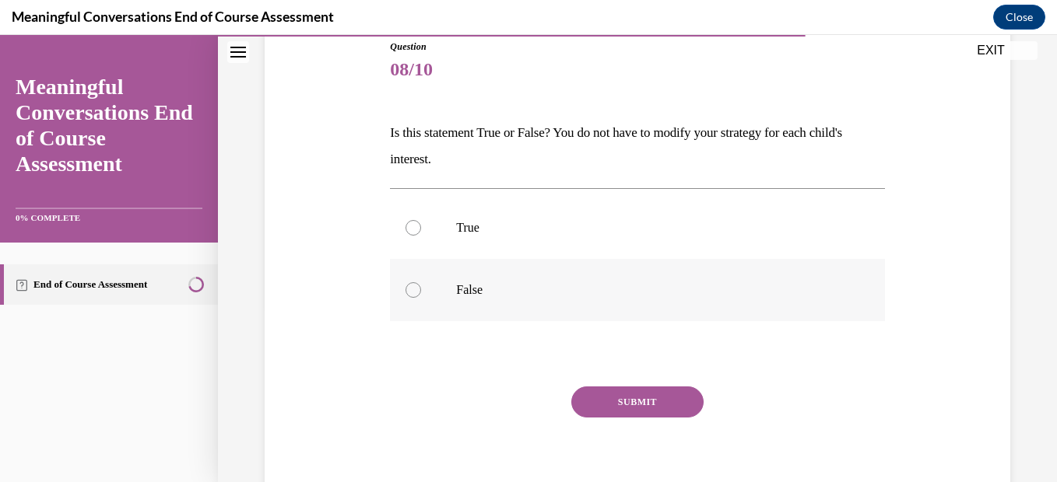
click at [460, 283] on label "False" at bounding box center [637, 290] width 494 height 62
click at [421, 283] on input "False" at bounding box center [413, 290] width 16 height 16
radio input "true"
click at [664, 395] on button "SUBMIT" at bounding box center [637, 402] width 132 height 31
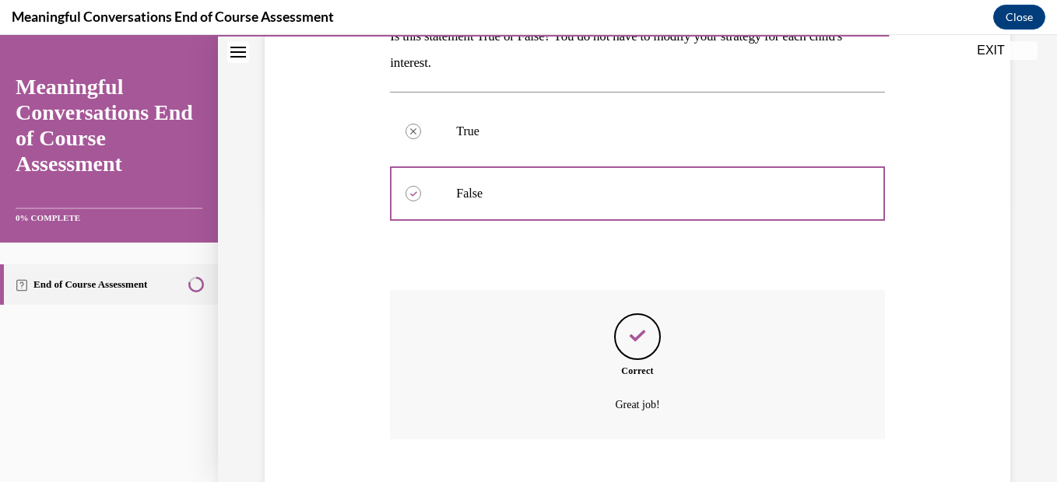
scroll to position [370, 0]
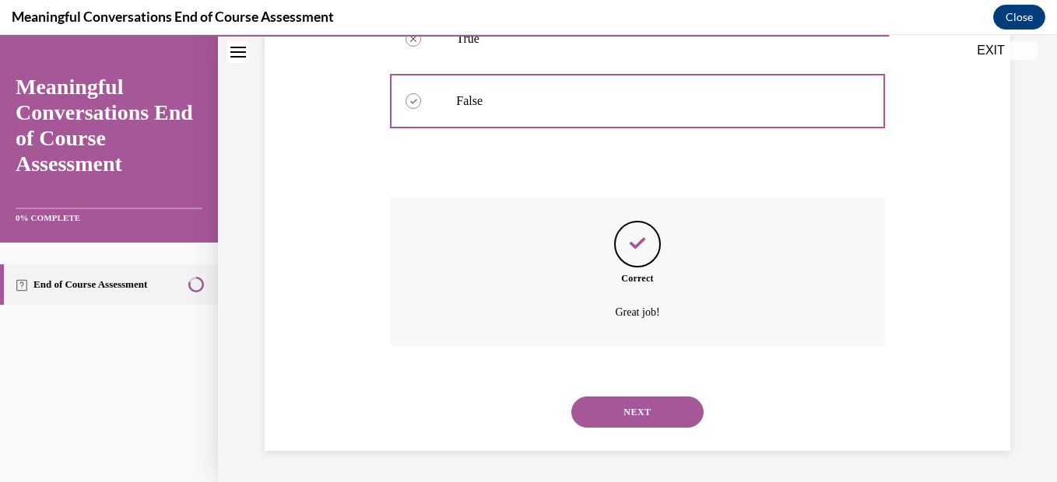
click at [654, 418] on button "NEXT" at bounding box center [637, 412] width 132 height 31
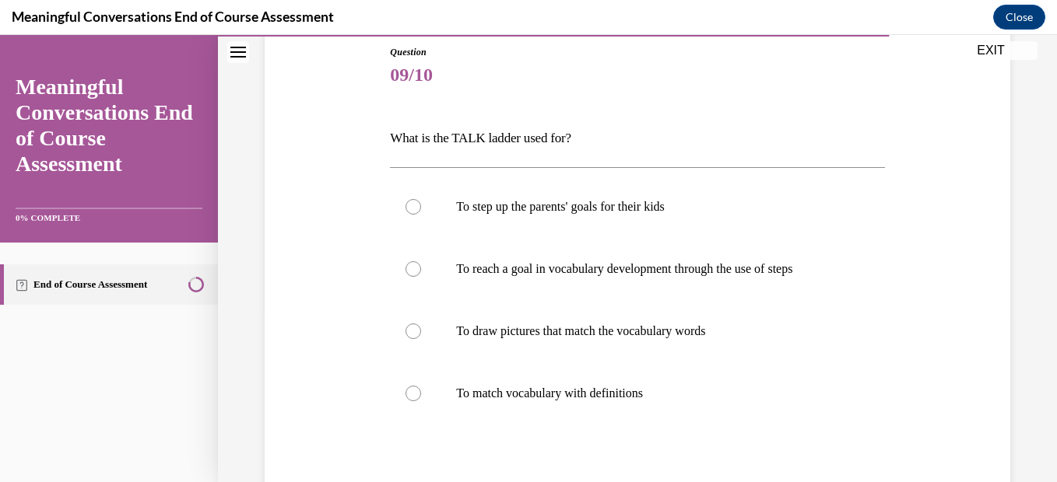
scroll to position [176, 0]
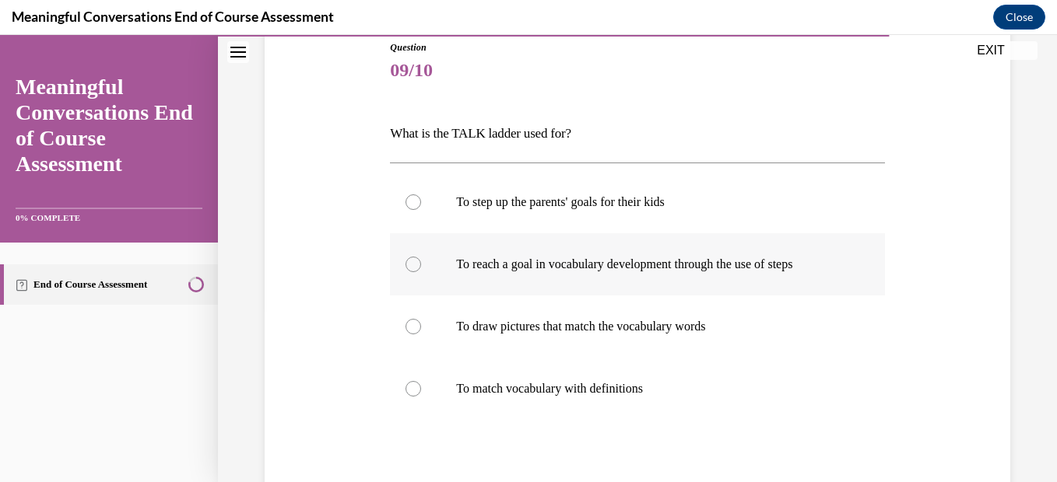
click at [727, 272] on p "To reach a goal in vocabulary development through the use of steps" at bounding box center [650, 265] width 389 height 16
click at [421, 272] on input "To reach a goal in vocabulary development through the use of steps" at bounding box center [413, 265] width 16 height 16
radio input "true"
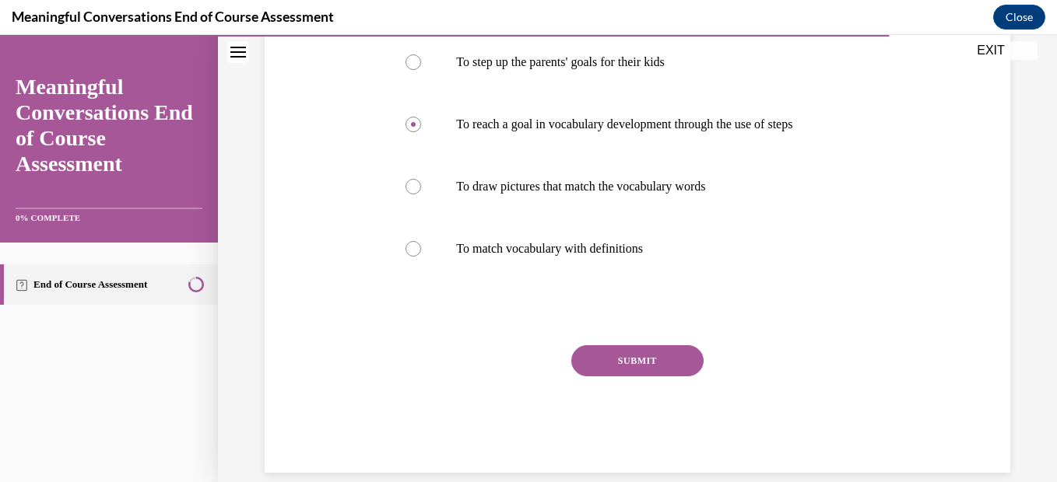
scroll to position [319, 0]
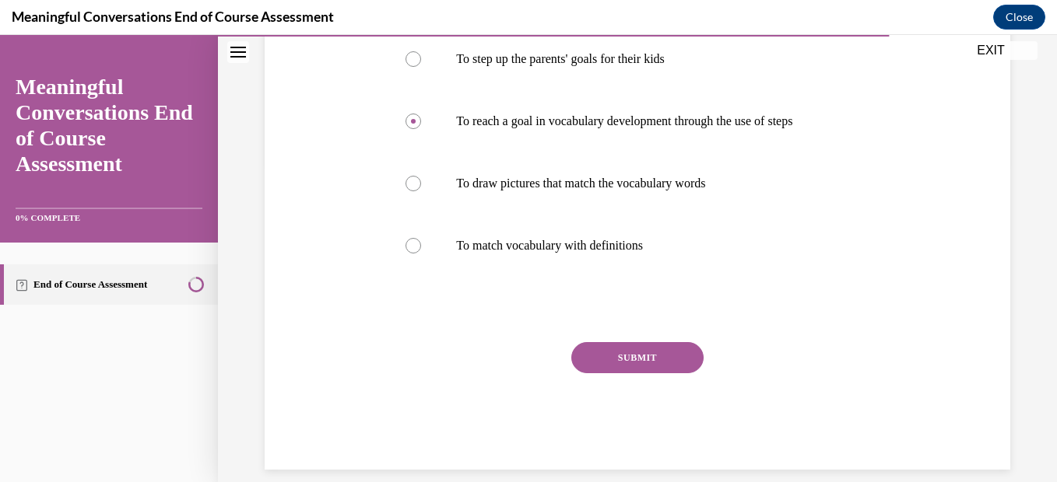
click at [647, 352] on button "SUBMIT" at bounding box center [637, 357] width 132 height 31
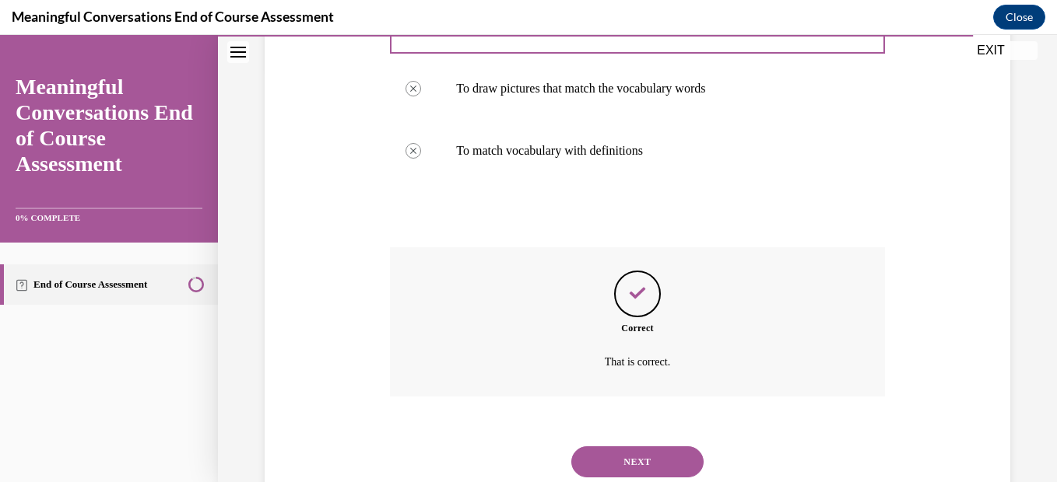
scroll to position [468, 0]
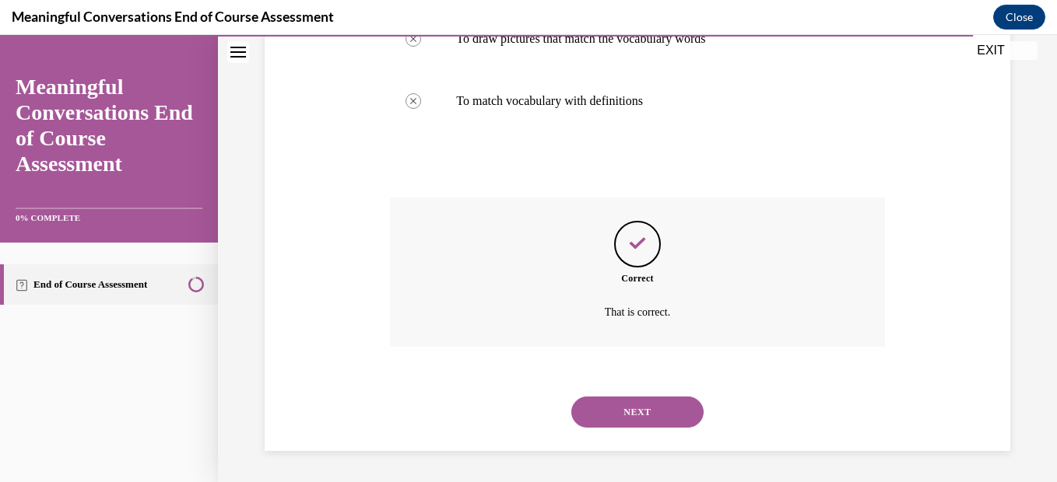
click at [640, 394] on div "NEXT" at bounding box center [637, 412] width 494 height 62
click at [637, 412] on button "NEXT" at bounding box center [637, 412] width 132 height 31
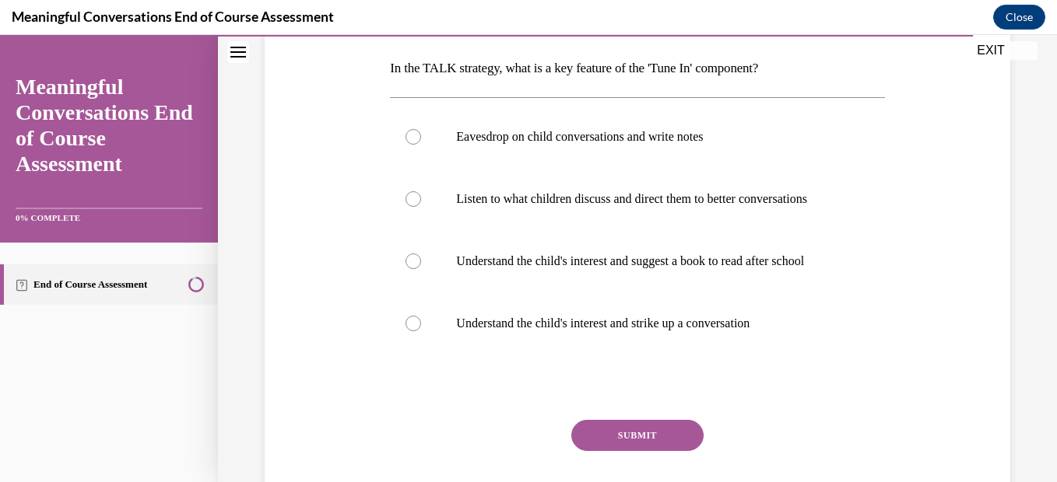
scroll to position [246, 0]
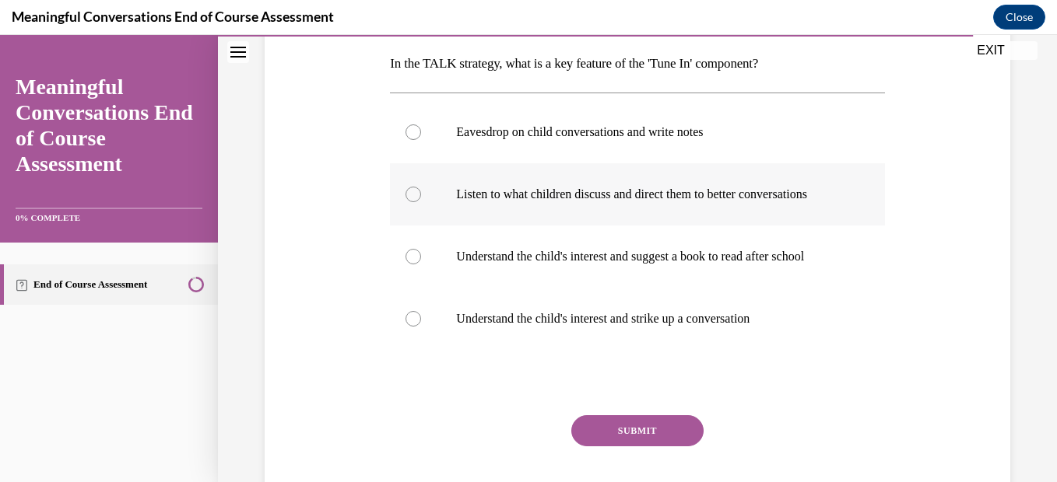
click at [659, 202] on p "Listen to what children discuss and direct them to better conversations" at bounding box center [650, 195] width 389 height 16
click at [421, 202] on input "Listen to what children discuss and direct them to better conversations" at bounding box center [413, 195] width 16 height 16
radio input "true"
click at [657, 327] on p "Understand the child's interest and strike up a conversation" at bounding box center [650, 319] width 389 height 16
click at [421, 327] on input "Understand the child's interest and strike up a conversation" at bounding box center [413, 319] width 16 height 16
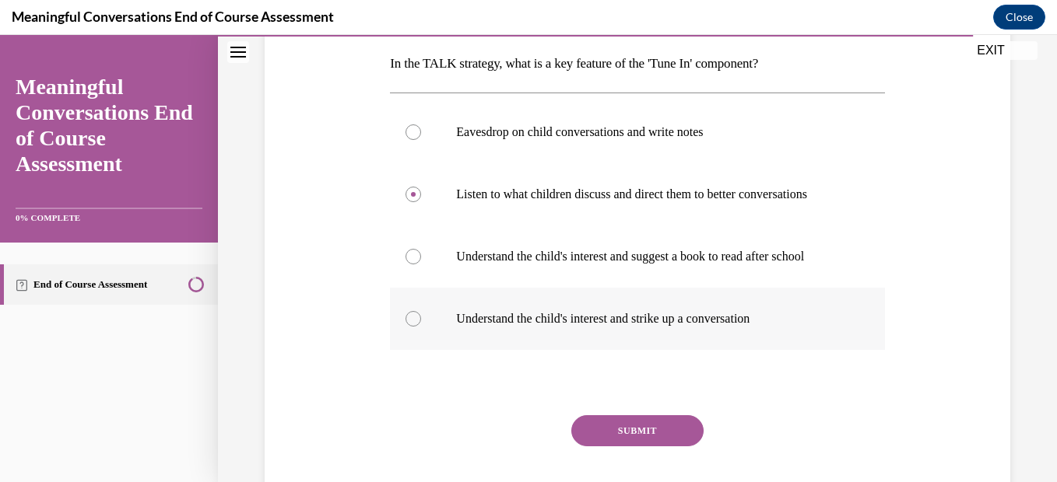
radio input "true"
click at [654, 447] on button "SUBMIT" at bounding box center [637, 430] width 132 height 31
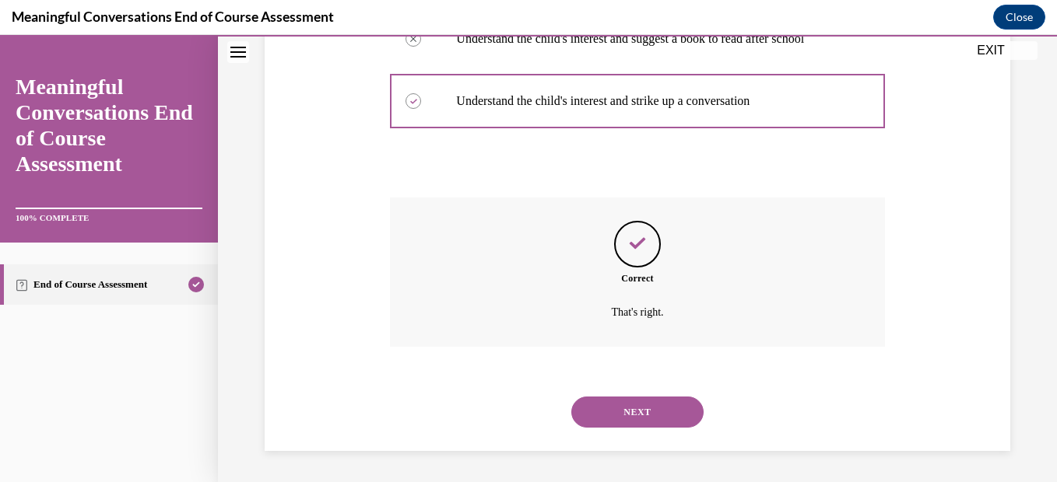
scroll to position [500, 0]
click at [641, 412] on button "NEXT" at bounding box center [637, 412] width 132 height 31
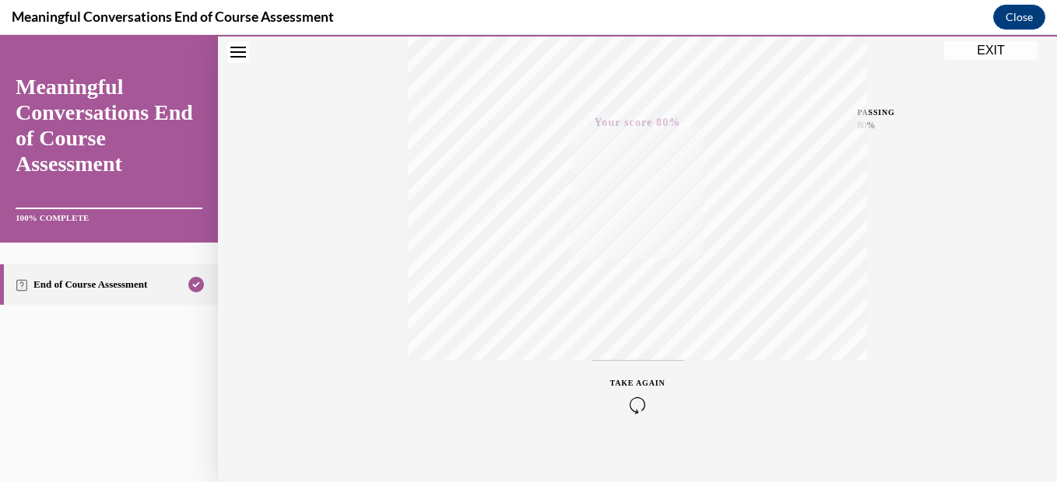
scroll to position [345, 0]
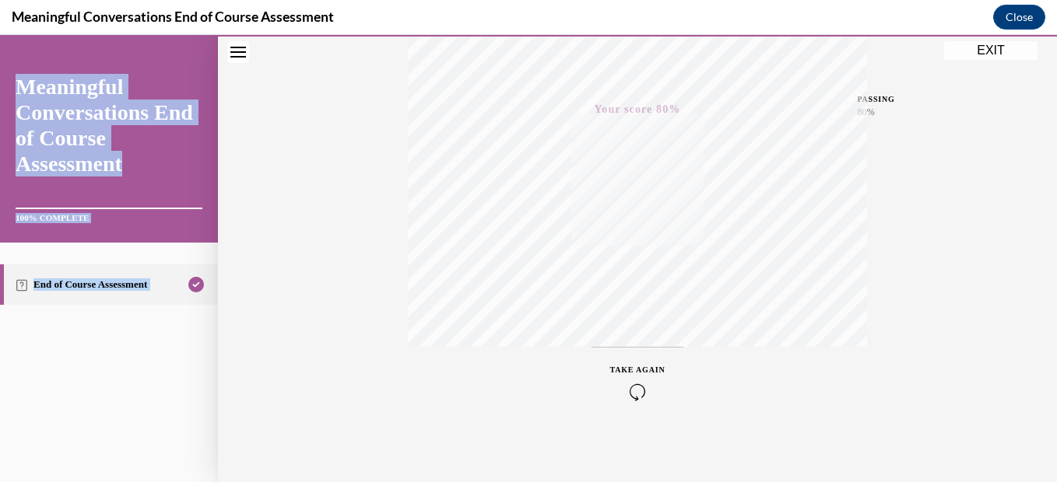
drag, startPoint x: 1008, startPoint y: 60, endPoint x: 1003, endPoint y: 47, distance: 13.3
click at [1003, 47] on div "EXIT Meaningful Conversations End of Course Assessment 100% COMPLETE End of Cou…" at bounding box center [528, 258] width 1057 height 447
click at [1003, 47] on button "EXIT" at bounding box center [990, 50] width 93 height 19
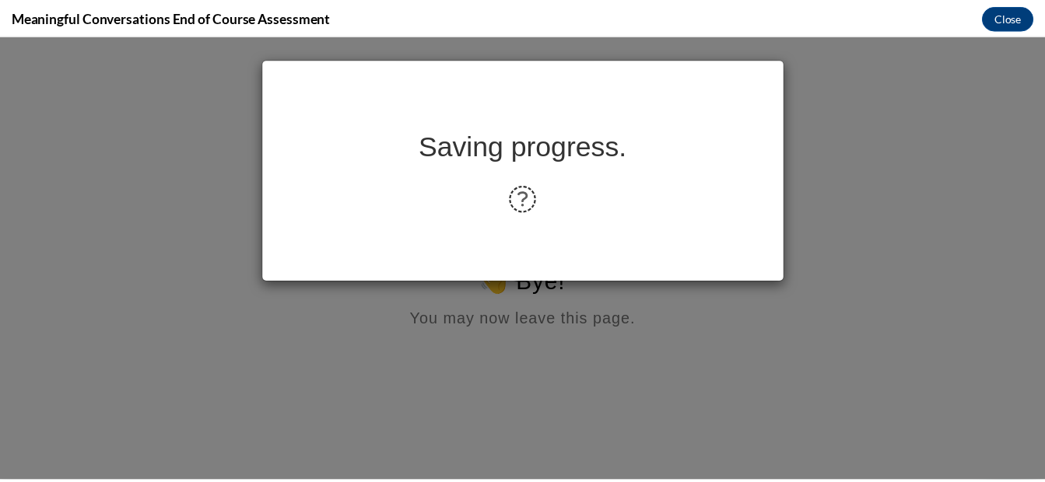
scroll to position [0, 0]
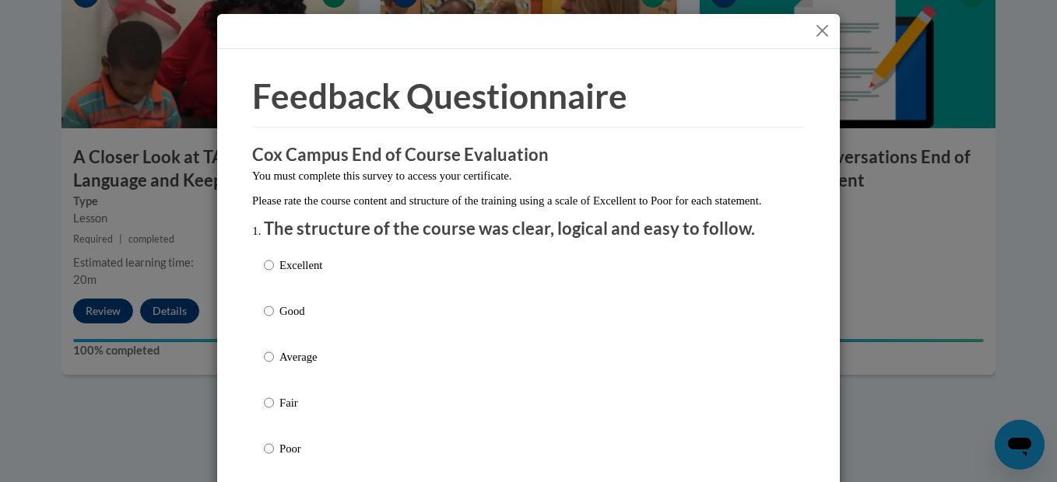
click at [819, 22] on button "Close" at bounding box center [821, 30] width 19 height 19
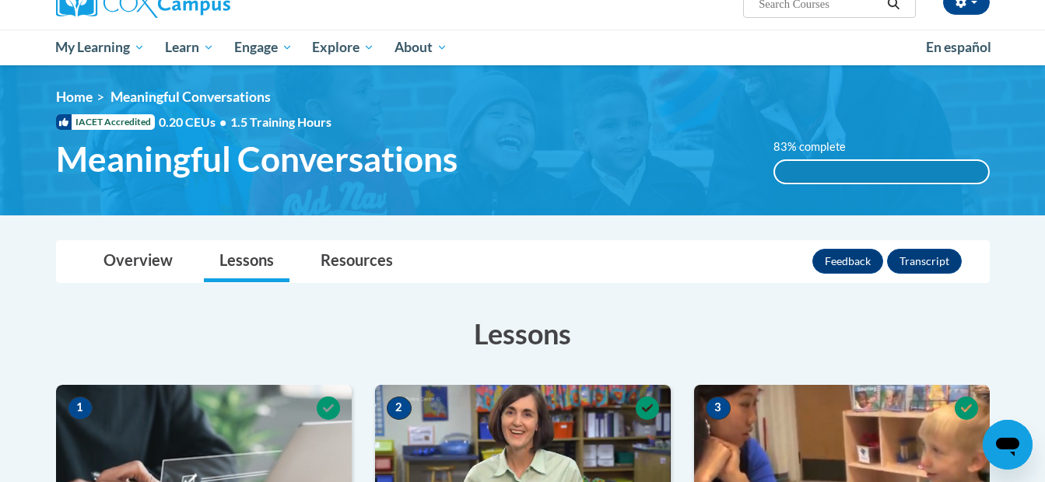
scroll to position [58, 0]
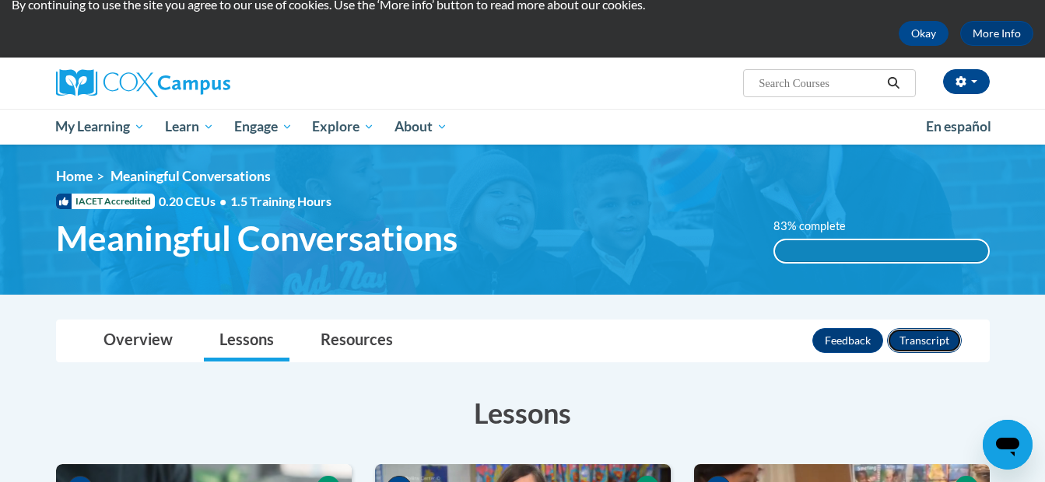
click at [944, 342] on button "Transcript" at bounding box center [924, 340] width 75 height 25
